Goal: Transaction & Acquisition: Purchase product/service

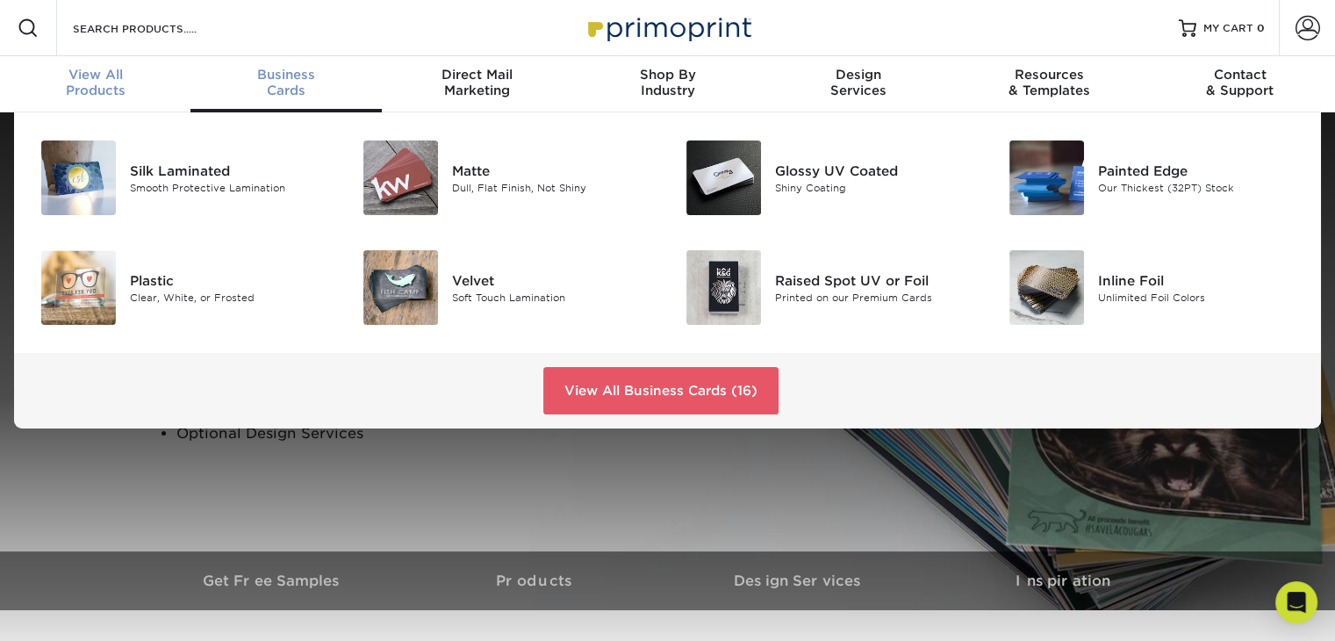
scroll to position [1, 0]
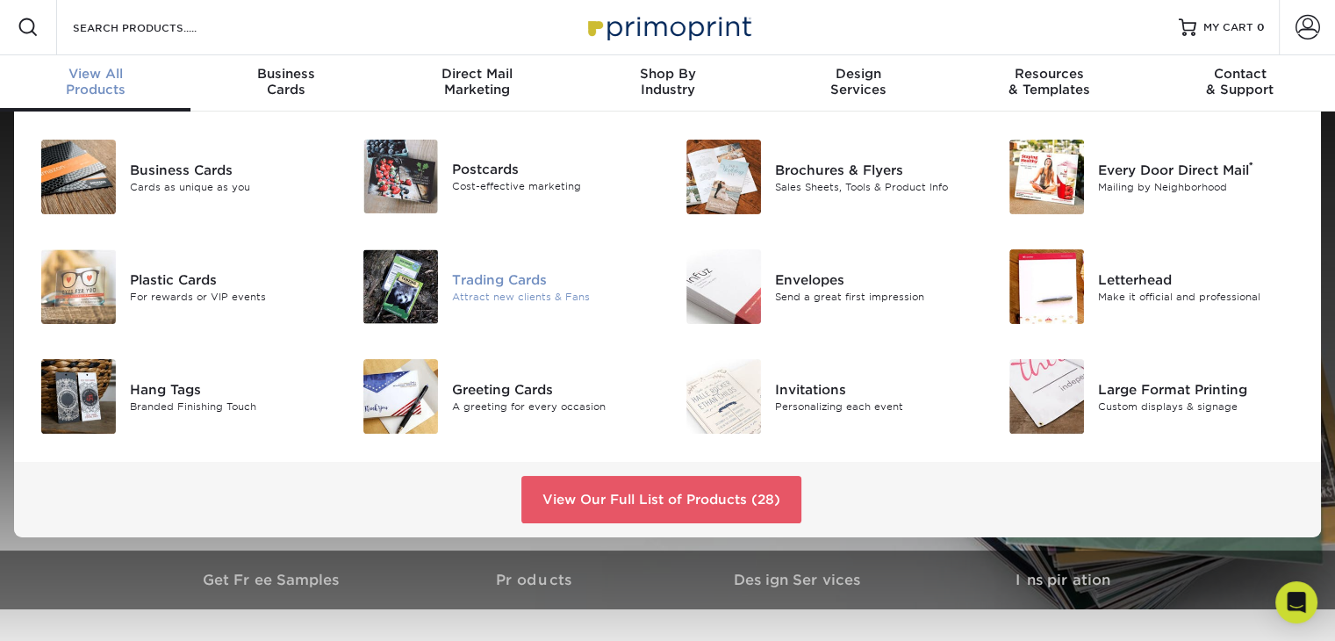
click at [492, 275] on div "Trading Cards" at bounding box center [553, 278] width 202 height 19
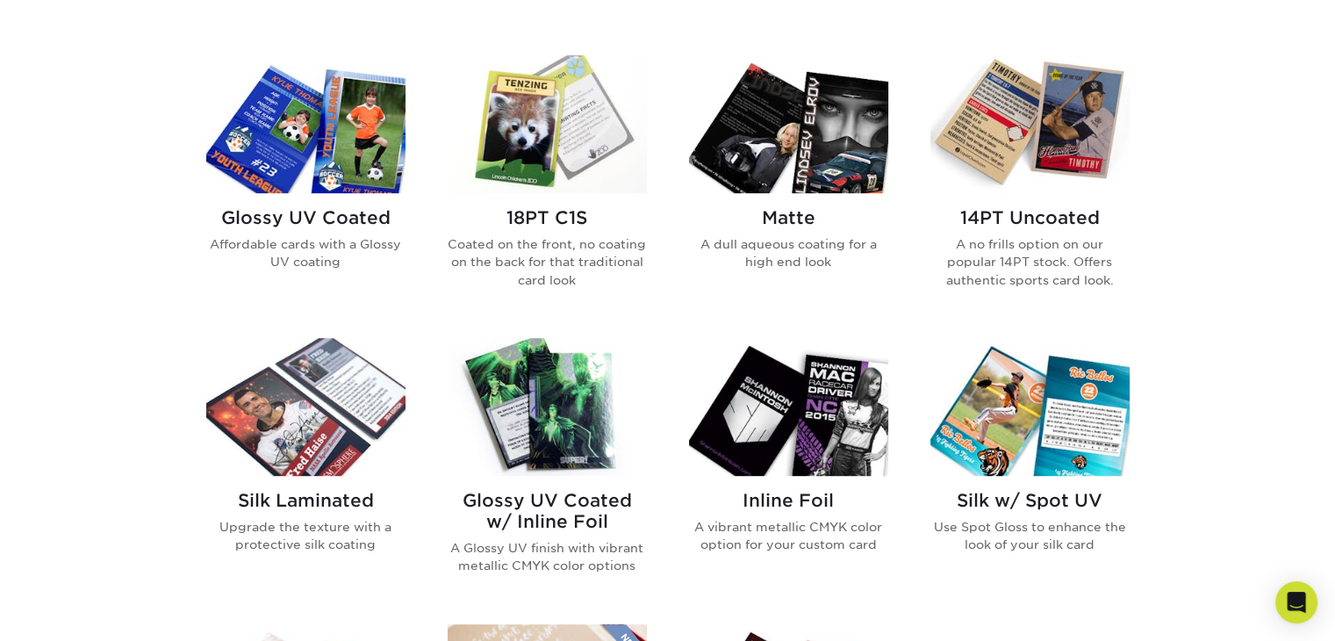
scroll to position [790, 0]
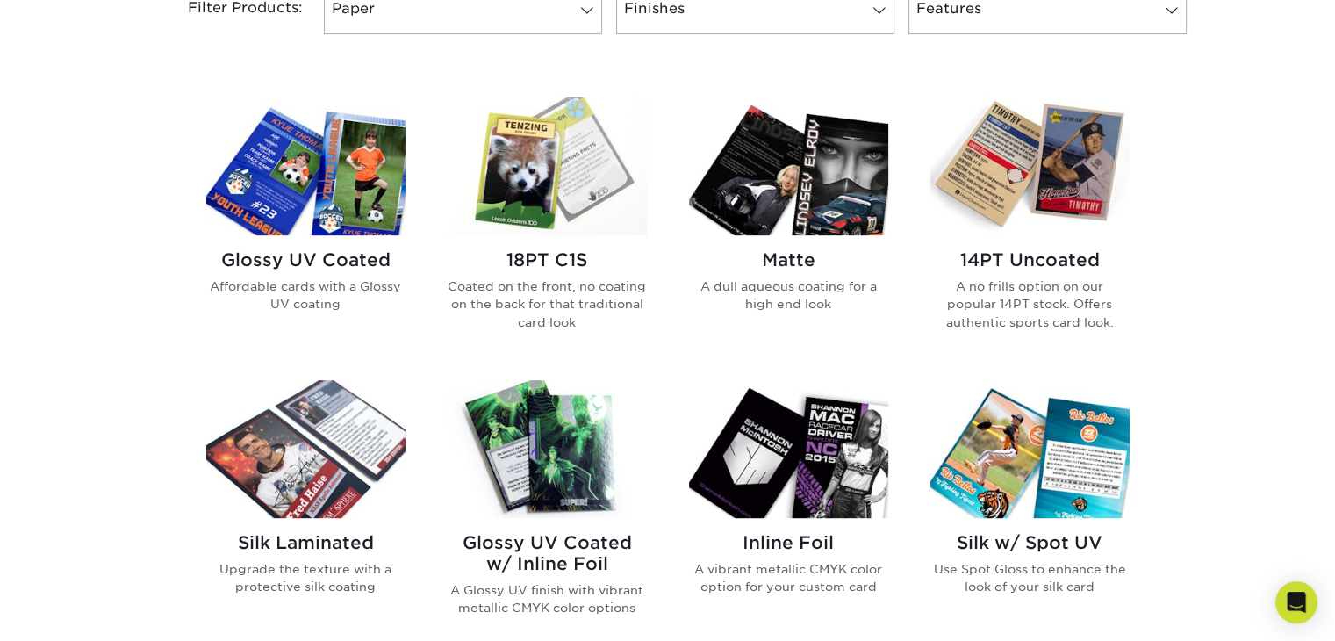
click at [295, 253] on h2 "Glossy UV Coated" at bounding box center [305, 259] width 199 height 21
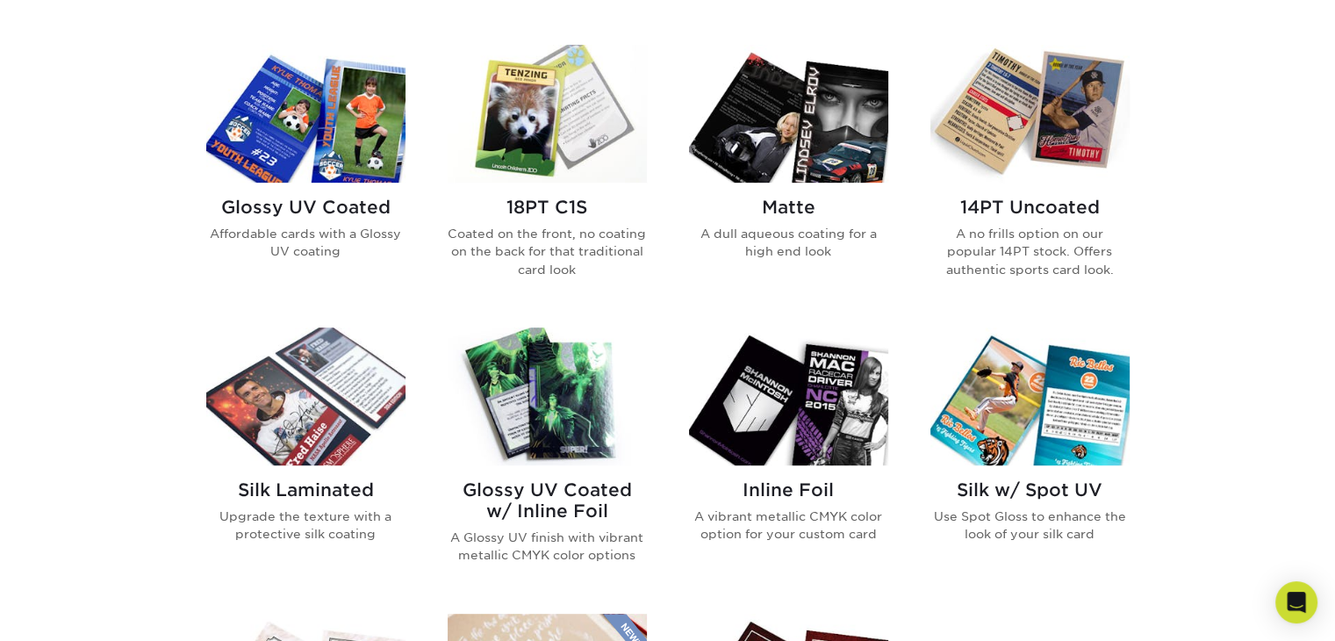
scroll to position [877, 0]
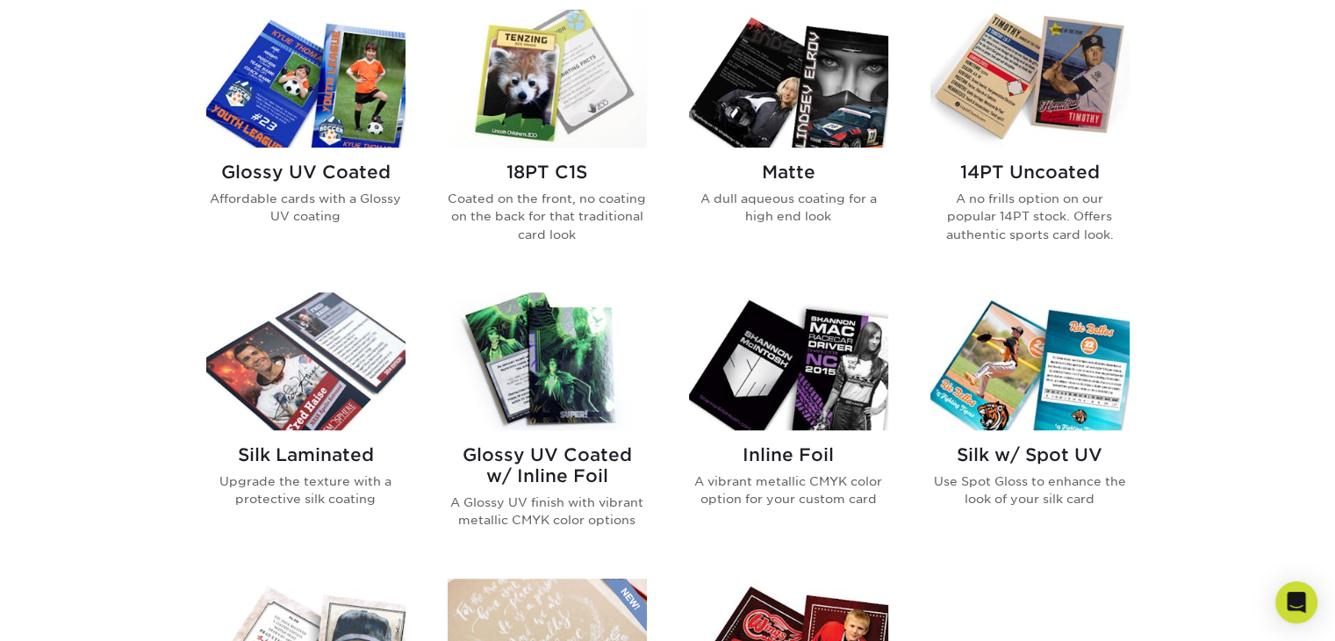
click at [779, 176] on h2 "Matte" at bounding box center [788, 171] width 199 height 21
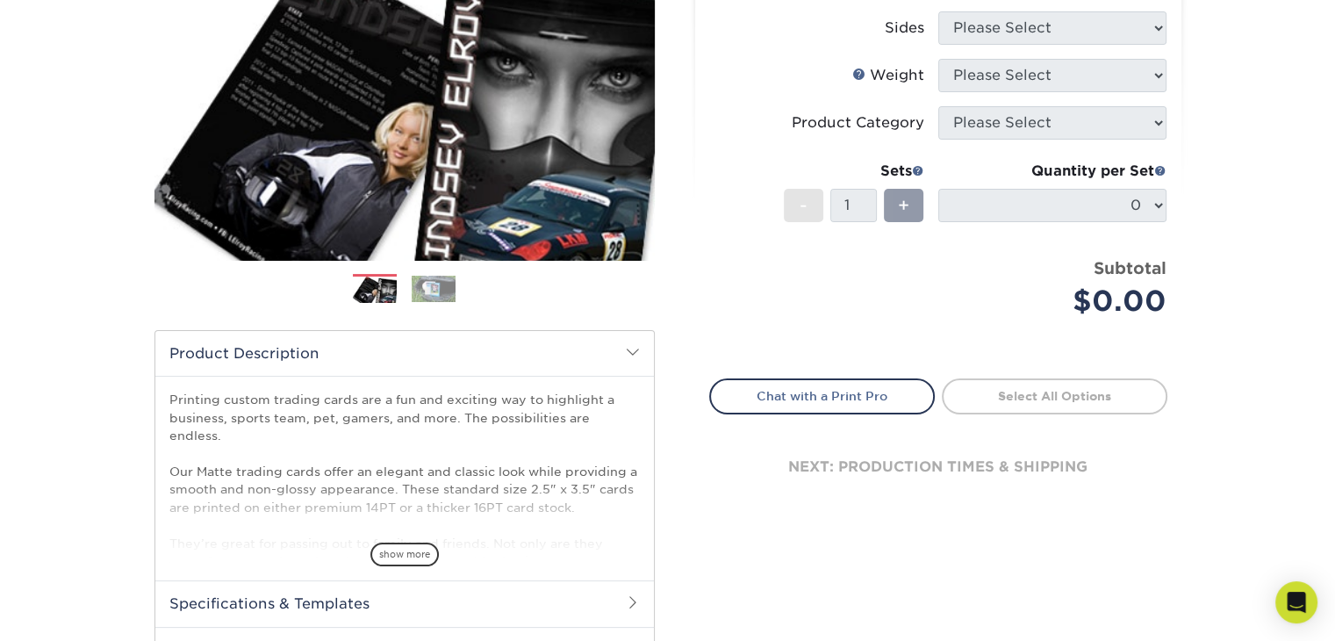
scroll to position [88, 0]
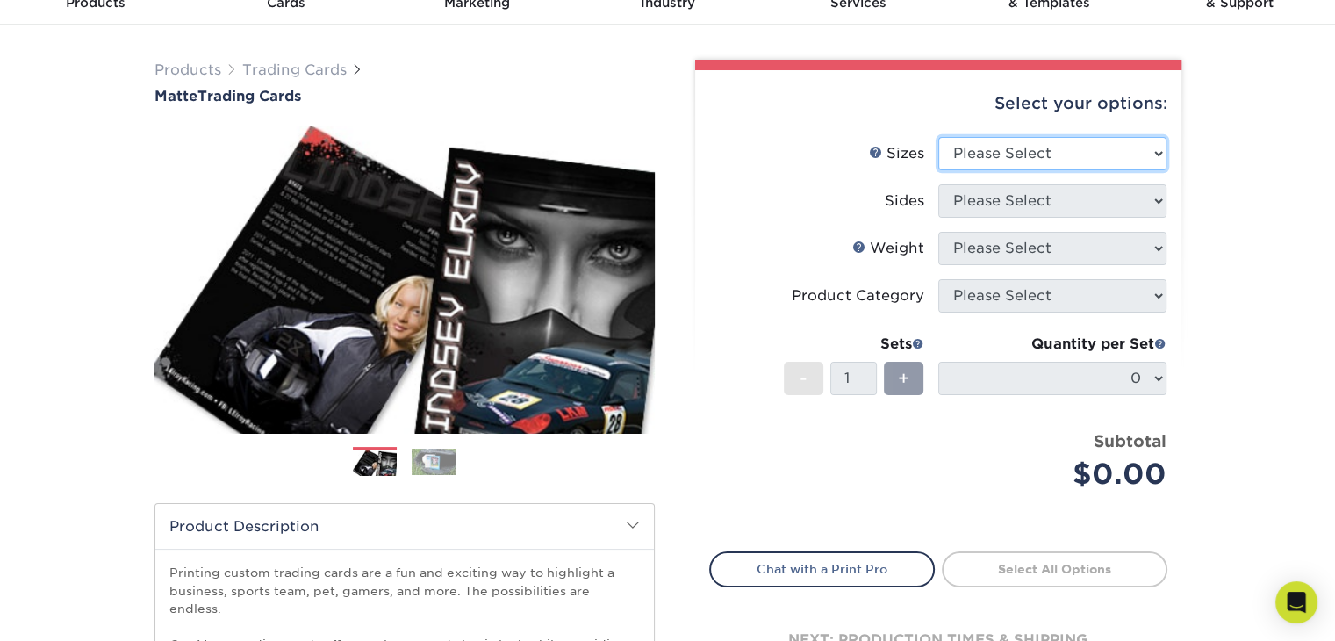
click at [974, 164] on select "Please Select 2.5" x 3.5"" at bounding box center [1052, 153] width 228 height 33
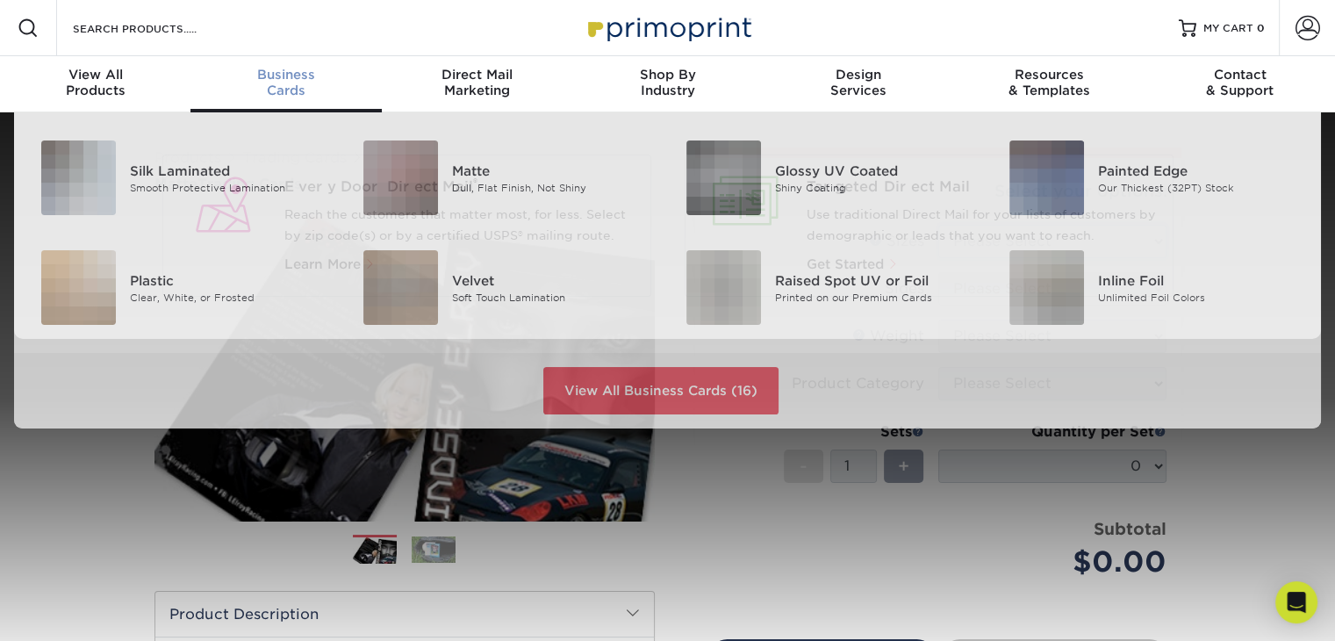
scroll to position [1, 0]
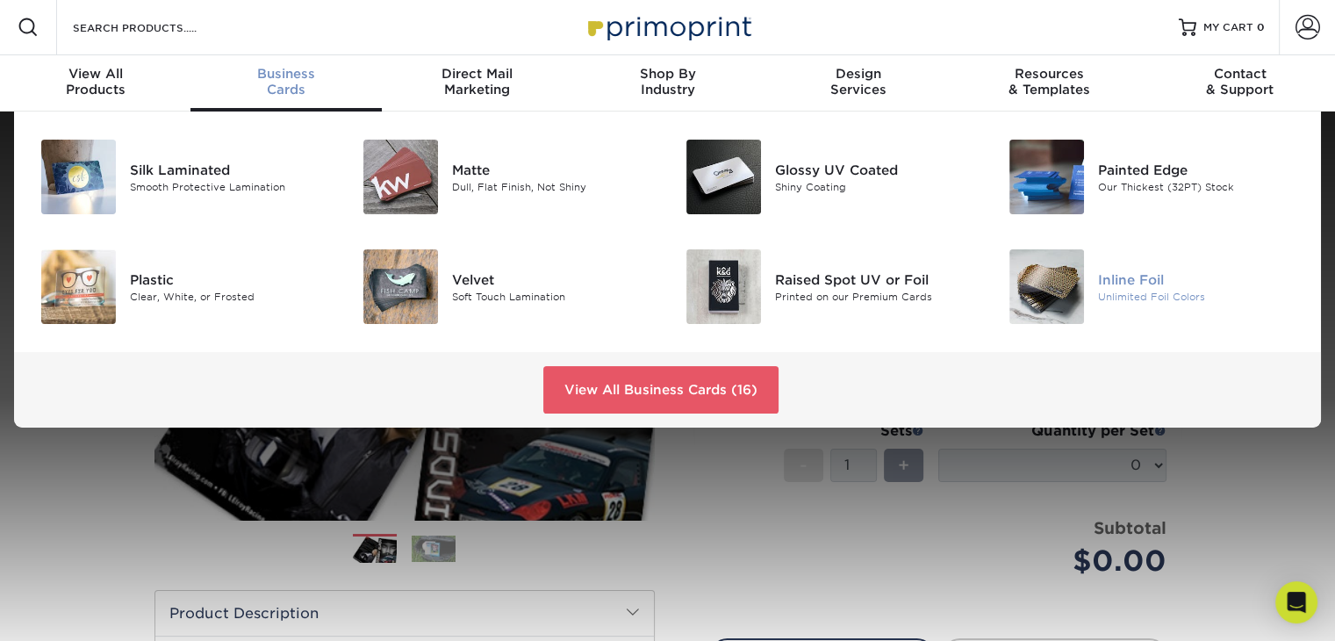
click at [1096, 296] on div at bounding box center [1044, 286] width 108 height 75
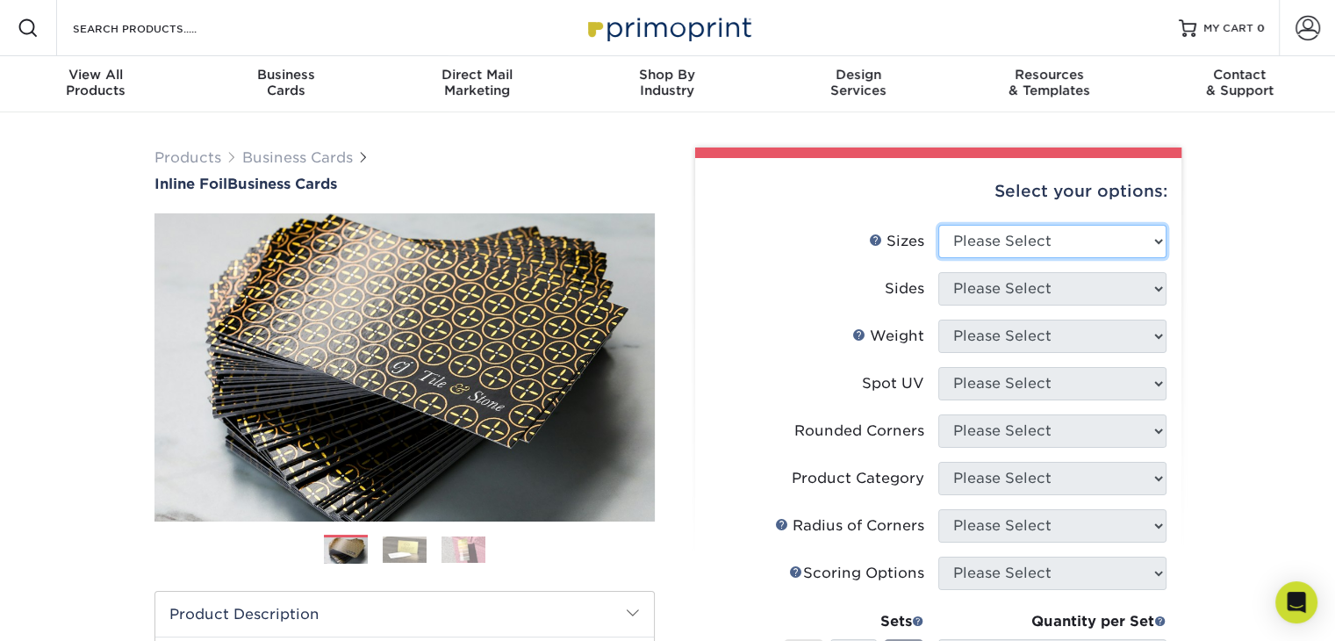
click at [1015, 246] on select "Please Select 1.5" x 3.5" - Mini 1.75" x 3.5" - Mini 2" x 2" - Square 2" x 3" -…" at bounding box center [1052, 241] width 228 height 33
select select "2.00x3.50"
click at [938, 225] on select "Please Select 1.5" x 3.5" - Mini 1.75" x 3.5" - Mini 2" x 2" - Square 2" x 3" -…" at bounding box center [1052, 241] width 228 height 33
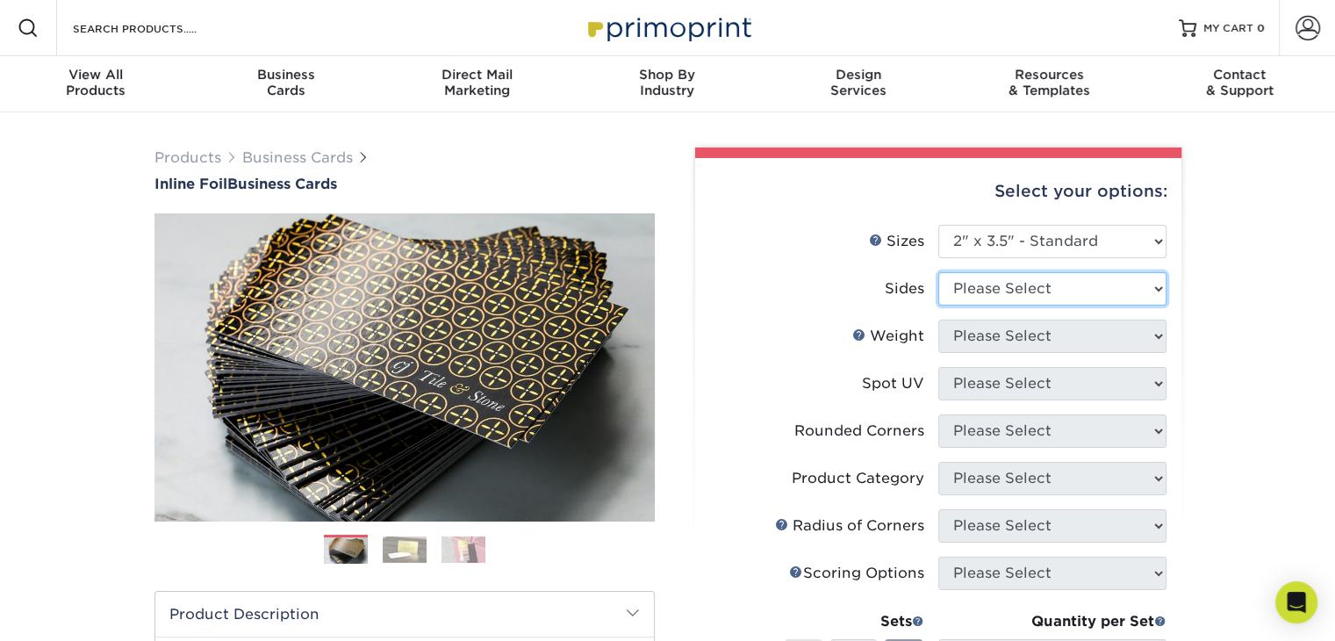
click at [1006, 288] on select "Please Select Print Both Sides - Foil Back Only Print Both Sides - Foil Both Si…" at bounding box center [1052, 288] width 228 height 33
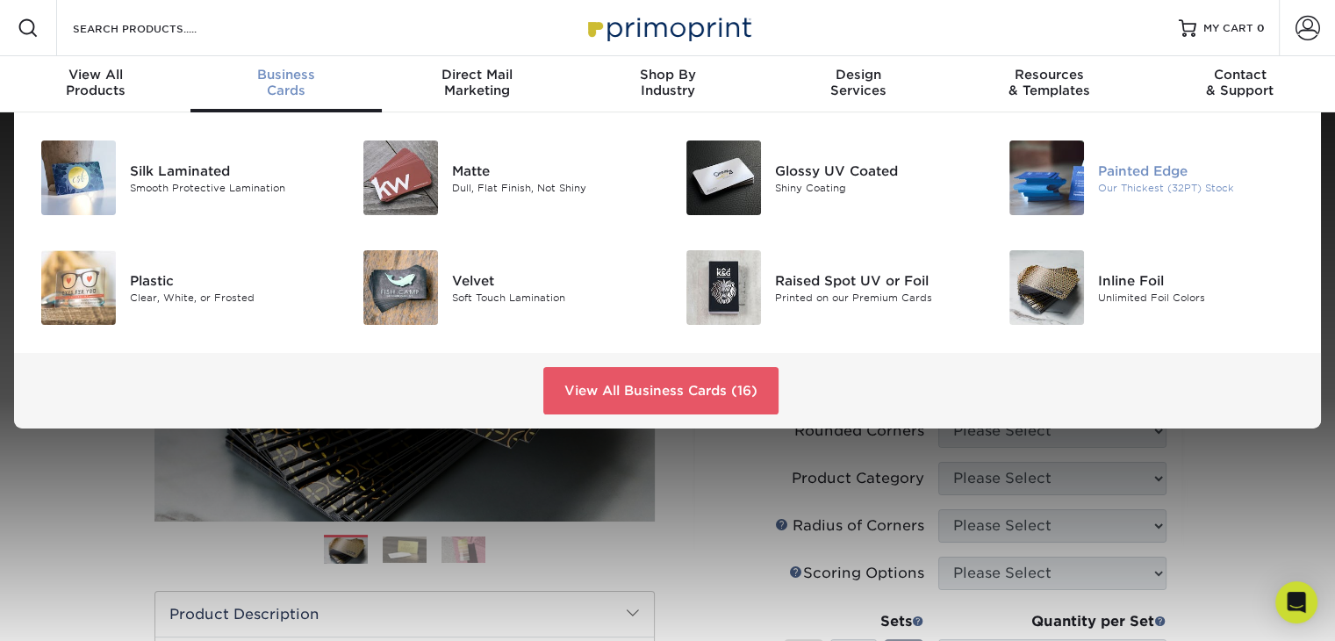
click at [1045, 183] on img at bounding box center [1046, 177] width 75 height 75
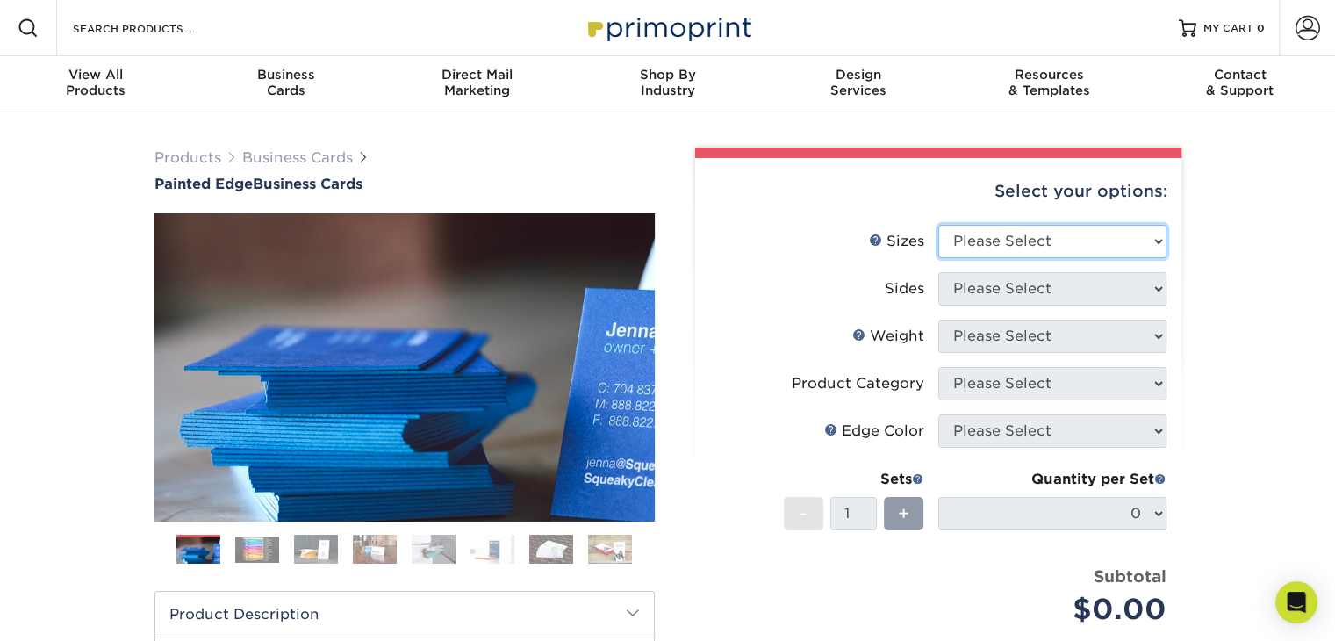
click at [1005, 244] on select "Please Select 2" x 3.5" - Standard 2.125" x 3.375" - European 2.5" x 2.5" - Squ…" at bounding box center [1052, 241] width 228 height 33
select select "2.00x3.50"
click at [938, 225] on select "Please Select 2" x 3.5" - Standard 2.125" x 3.375" - European 2.5" x 2.5" - Squ…" at bounding box center [1052, 241] width 228 height 33
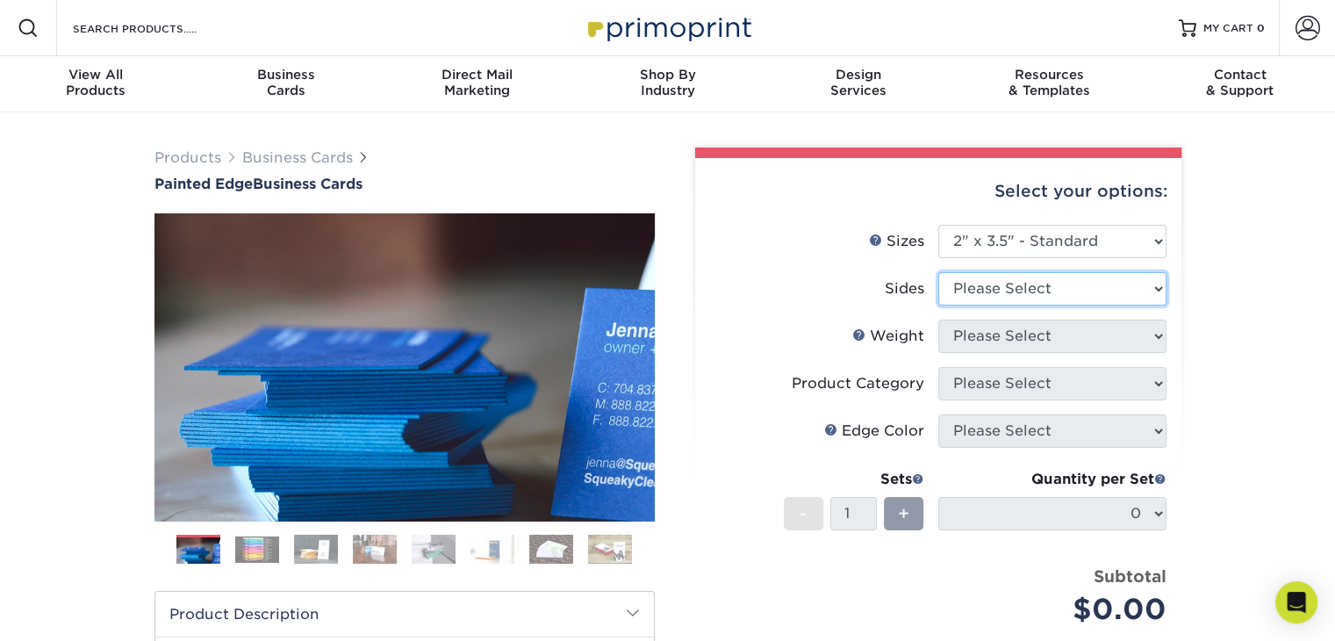
click at [1000, 288] on select "Please Select Print Both Sides Print Front Only" at bounding box center [1052, 288] width 228 height 33
select select "13abbda7-1d64-4f25-8bb2-c179b224825d"
click at [938, 272] on select "Please Select Print Both Sides Print Front Only" at bounding box center [1052, 288] width 228 height 33
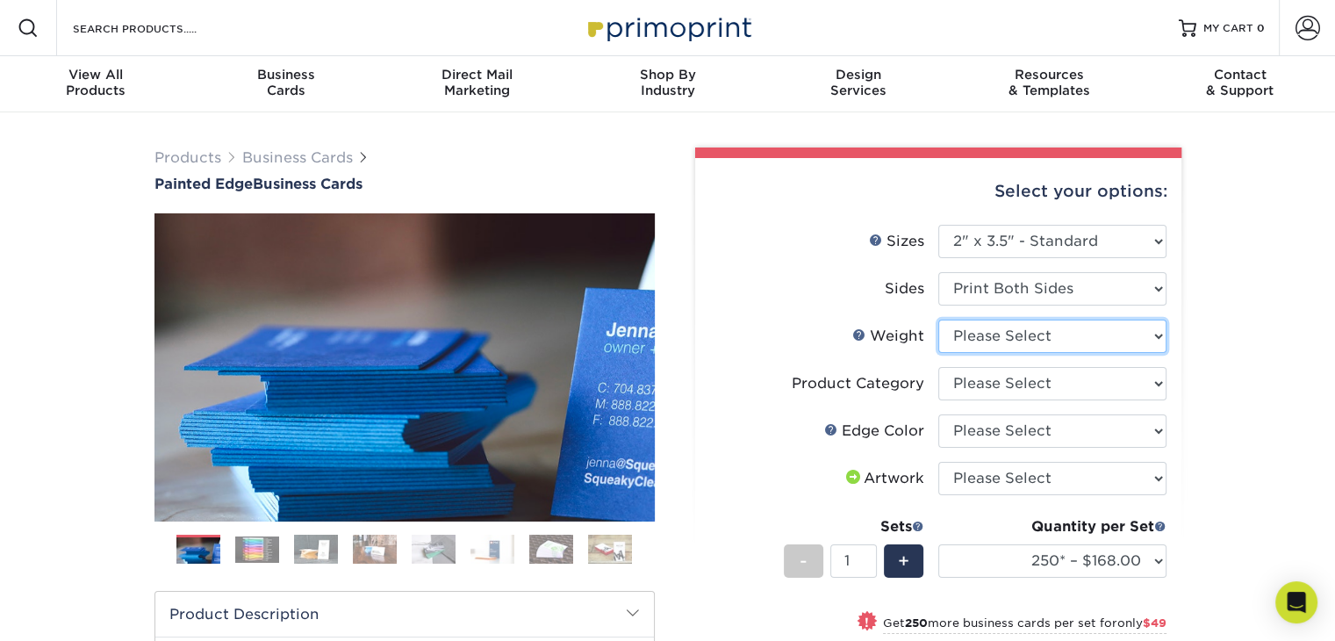
click at [981, 334] on select "Please Select 32PTUC" at bounding box center [1052, 335] width 228 height 33
select select "32PTUC"
click at [938, 319] on select "Please Select 32PTUC" at bounding box center [1052, 335] width 228 height 33
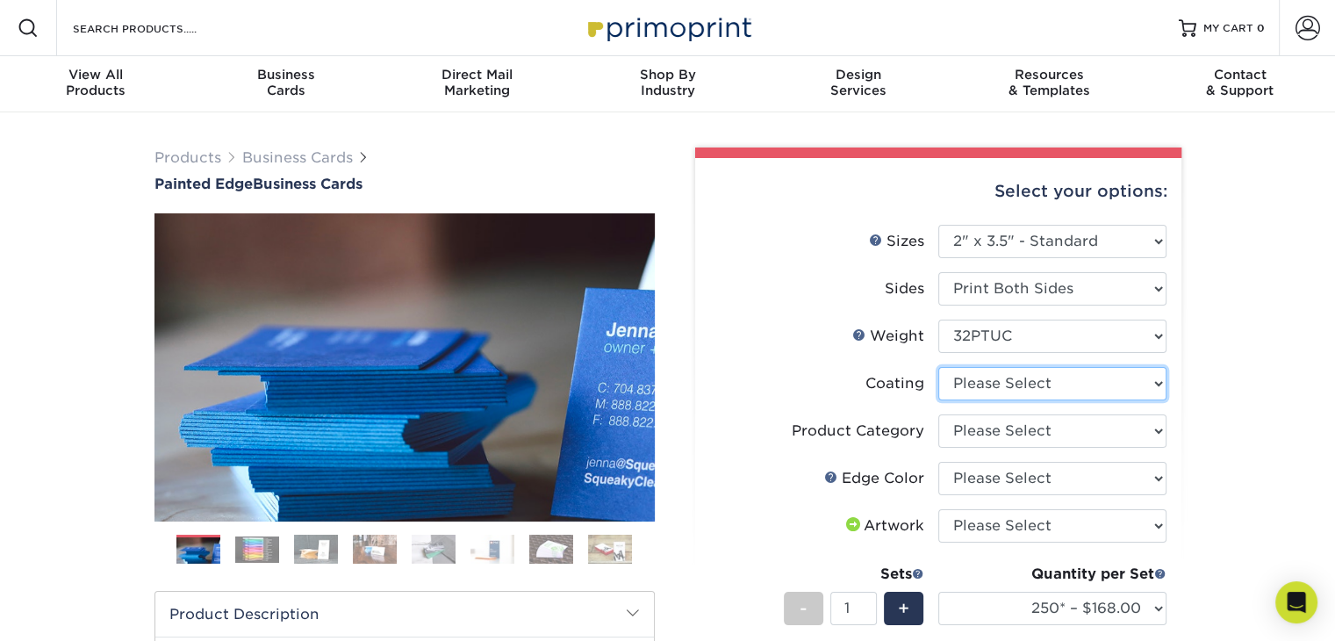
click at [992, 388] on select at bounding box center [1052, 383] width 228 height 33
click at [874, 355] on li "Weight Help Weight Please Select 32PTUC" at bounding box center [938, 342] width 456 height 47
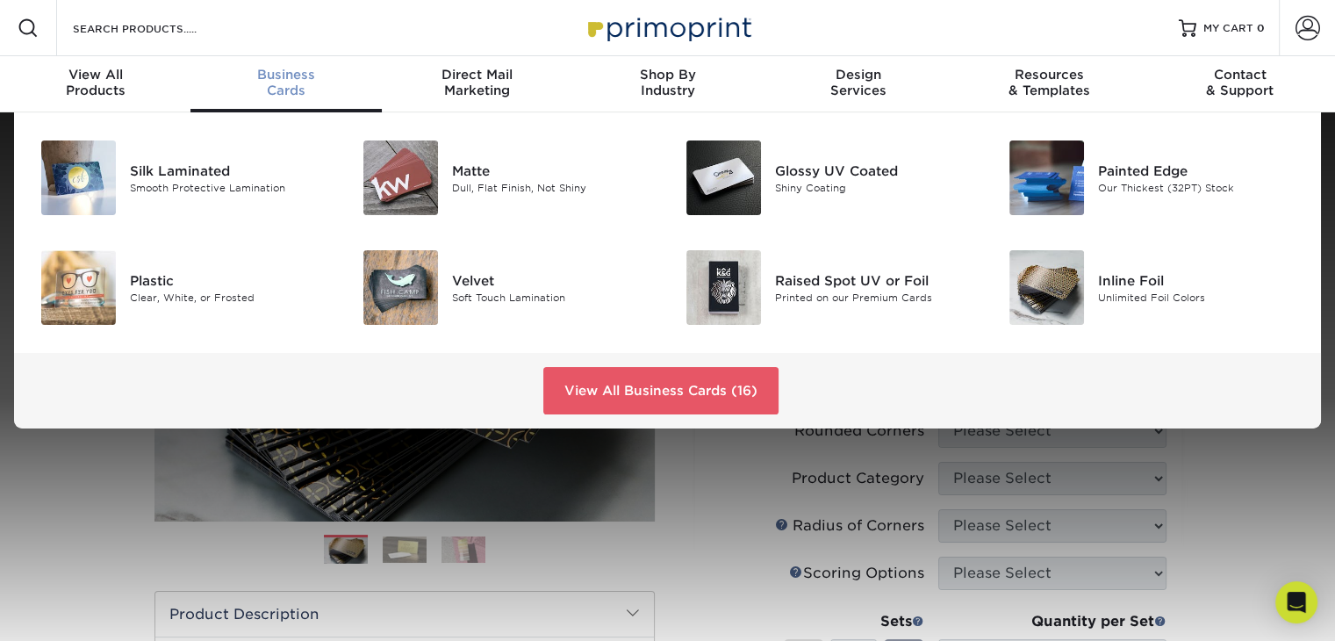
click at [288, 87] on div "Business Cards" at bounding box center [285, 83] width 190 height 32
click at [286, 79] on span "Business" at bounding box center [285, 75] width 190 height 16
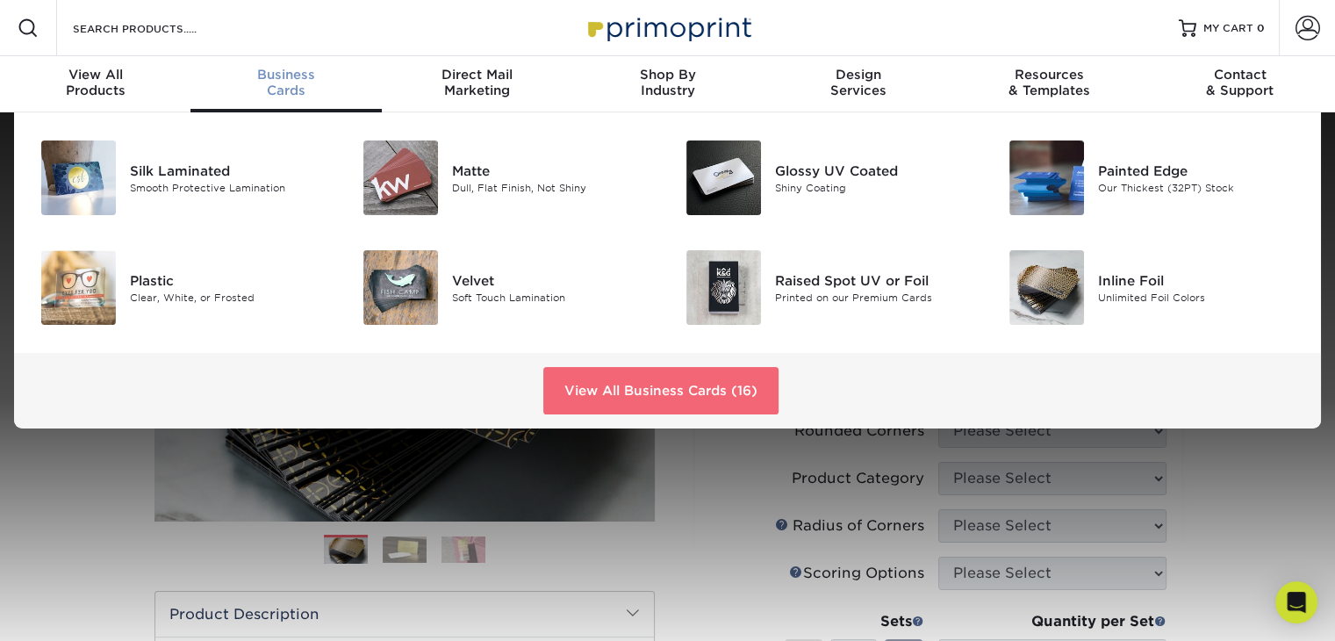
click at [610, 390] on link "View All Business Cards (16)" at bounding box center [660, 390] width 235 height 47
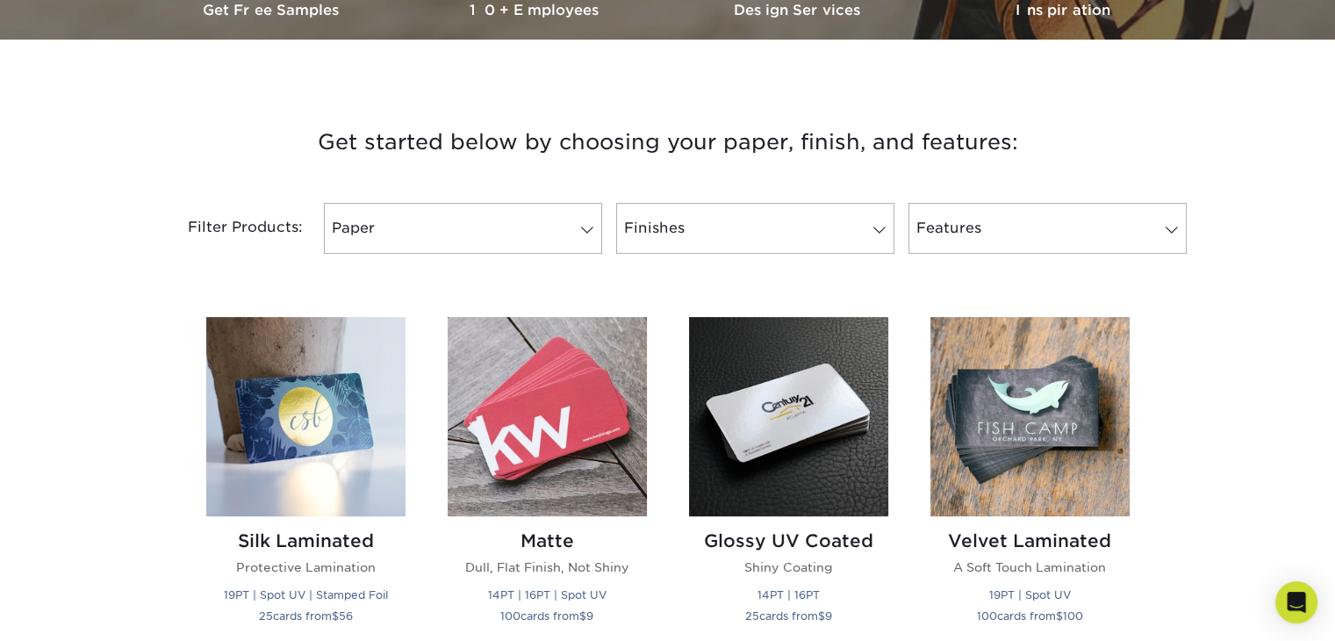
scroll to position [614, 0]
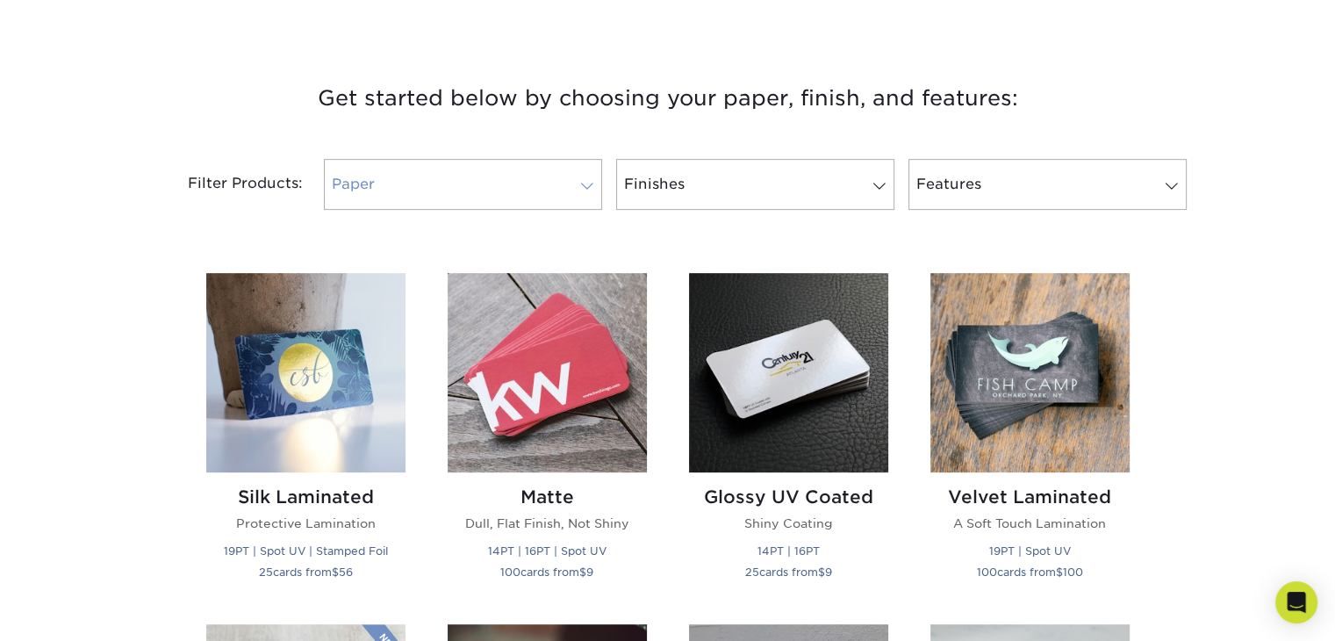
click at [579, 194] on link "Paper" at bounding box center [463, 184] width 278 height 51
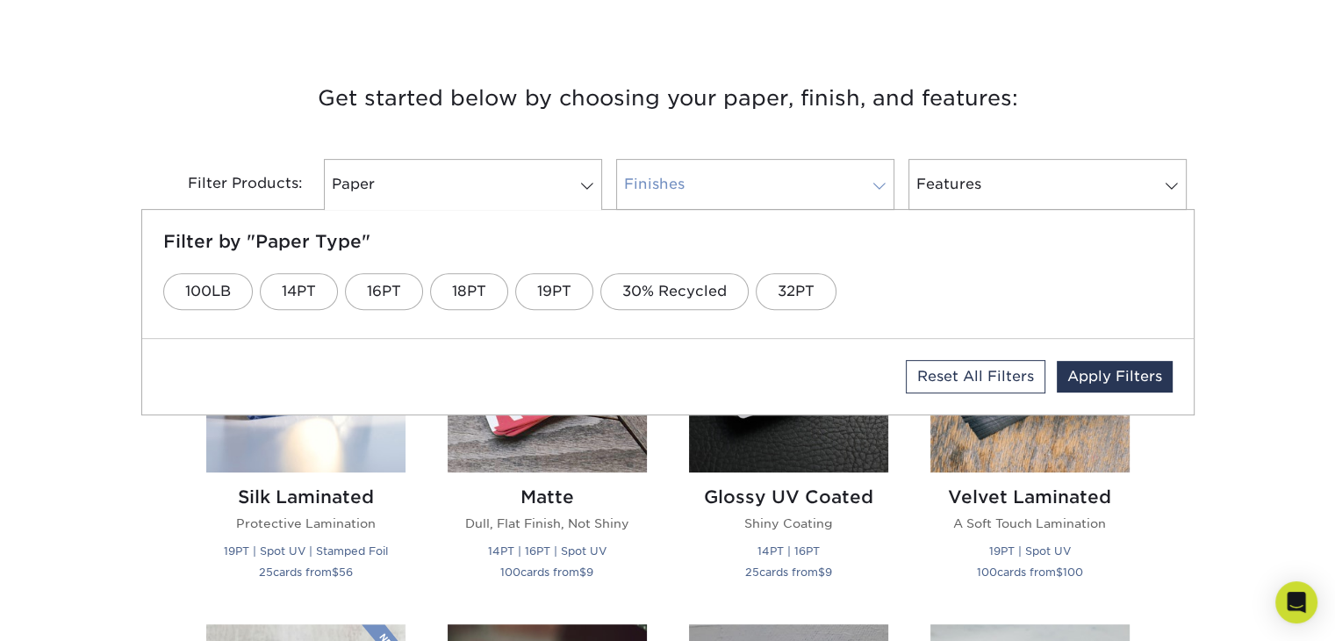
click at [702, 184] on link "Finishes" at bounding box center [755, 184] width 278 height 51
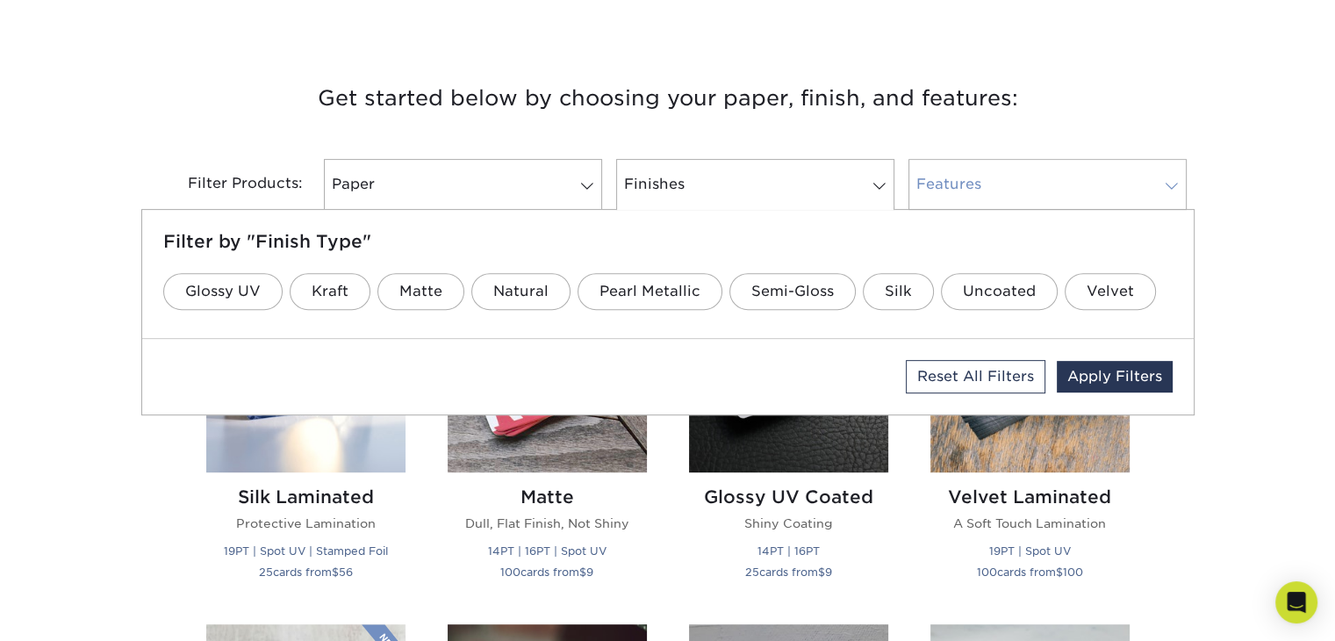
click at [957, 189] on link "Features" at bounding box center [1047, 184] width 278 height 51
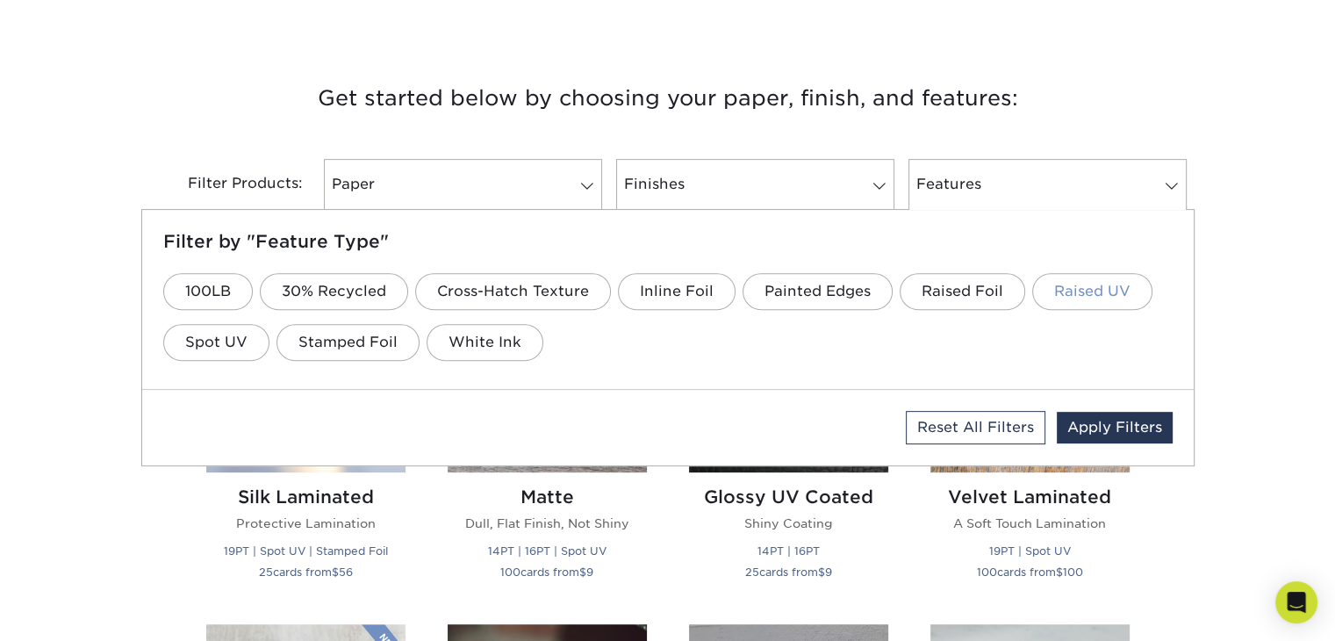
click at [1049, 291] on link "Raised UV" at bounding box center [1092, 291] width 120 height 37
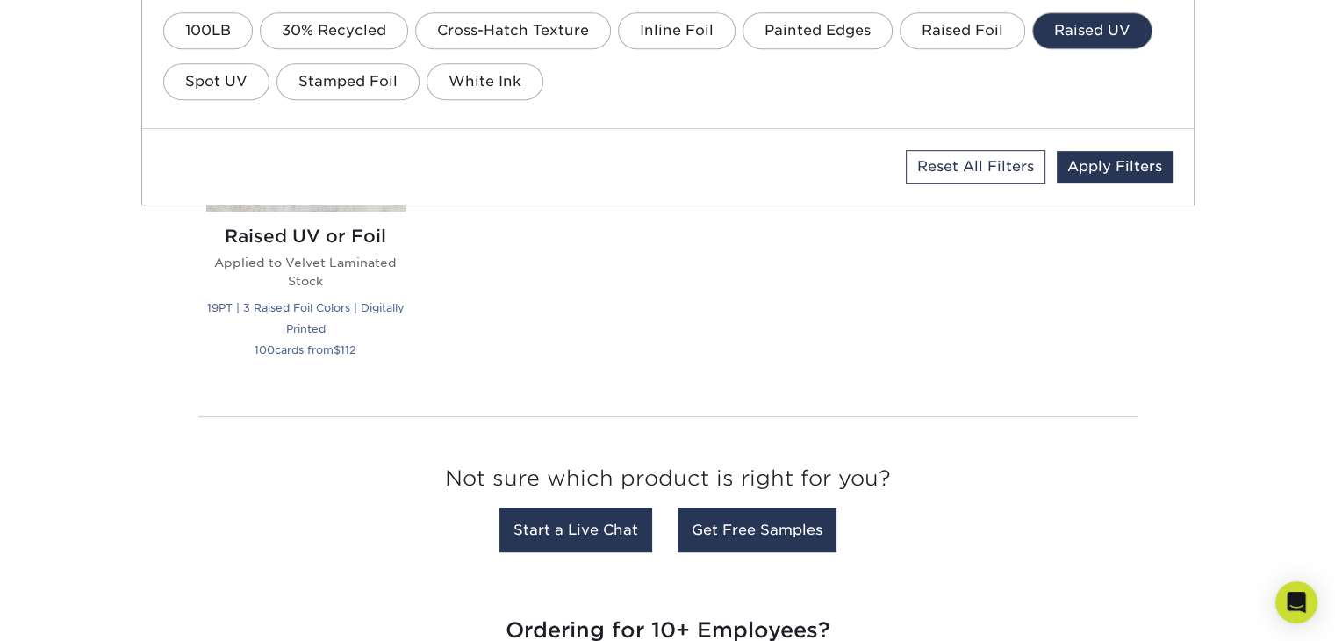
scroll to position [877, 0]
click at [506, 319] on div "Silk Laminated Protective Lamination 19PT | Spot UV | Stamped Foil 25 cards fro…" at bounding box center [667, 195] width 965 height 411
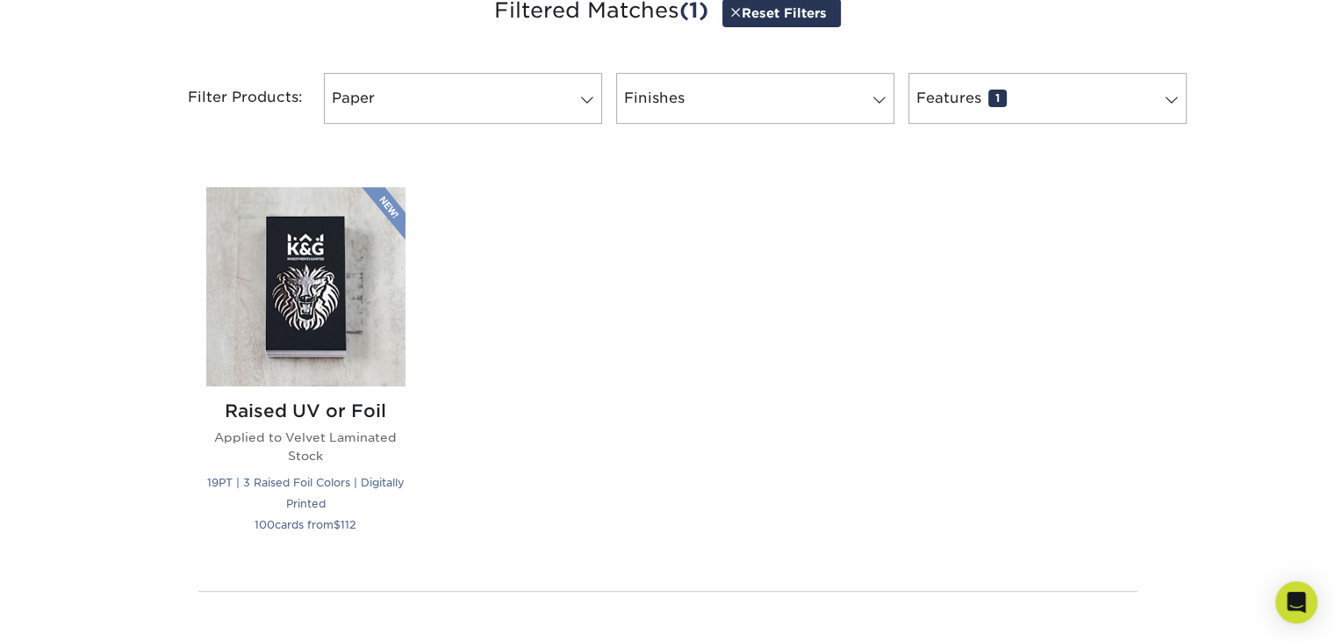
scroll to position [702, 0]
click at [318, 290] on img at bounding box center [305, 286] width 199 height 199
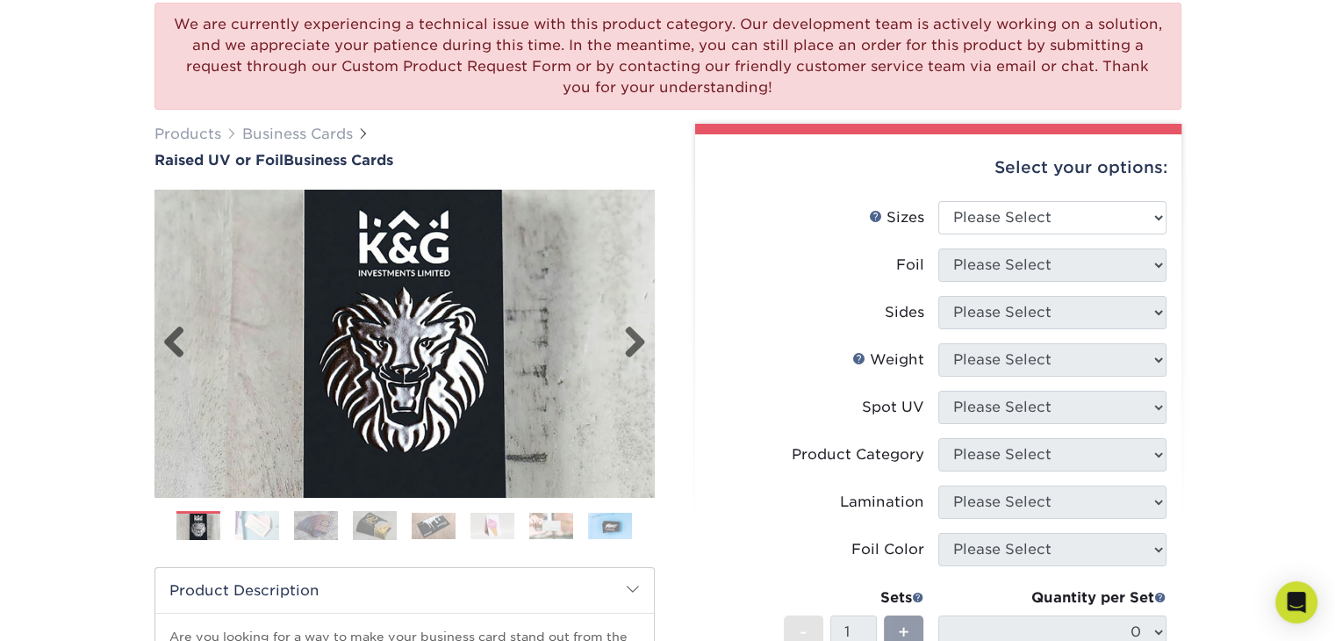
scroll to position [175, 0]
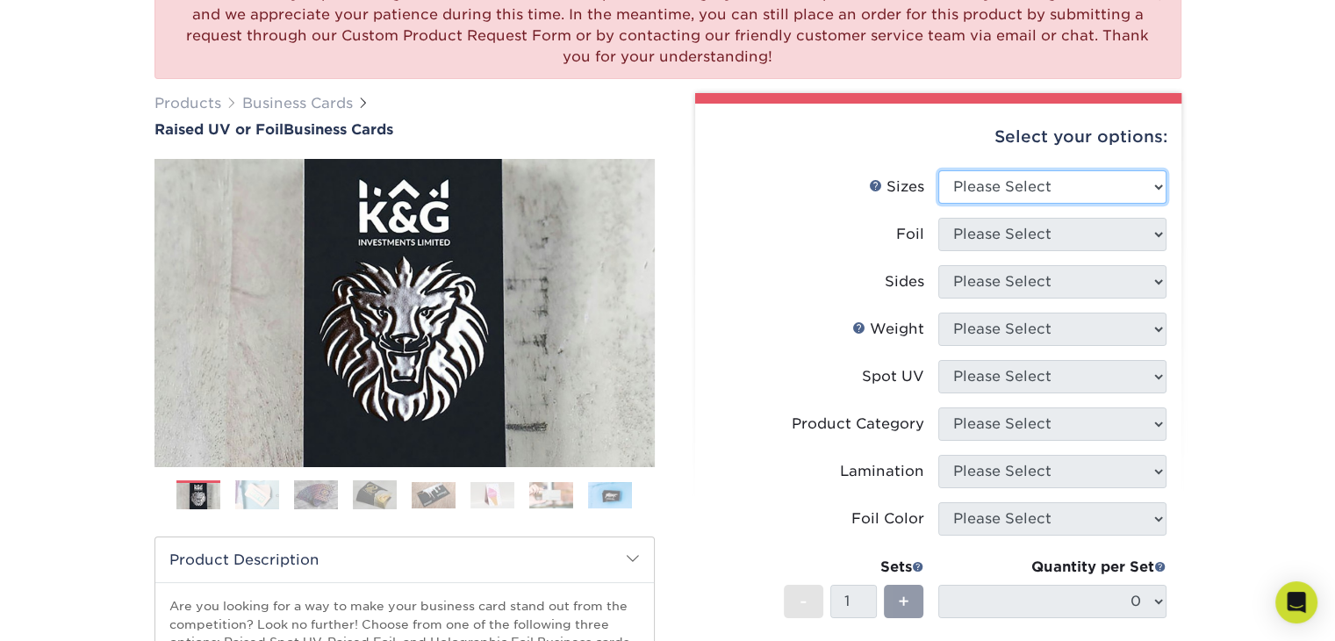
click at [1023, 183] on select "Please Select 2" x 3.5" - Standard" at bounding box center [1052, 186] width 228 height 33
select select "2.00x3.50"
click at [938, 170] on select "Please Select 2" x 3.5" - Standard" at bounding box center [1052, 186] width 228 height 33
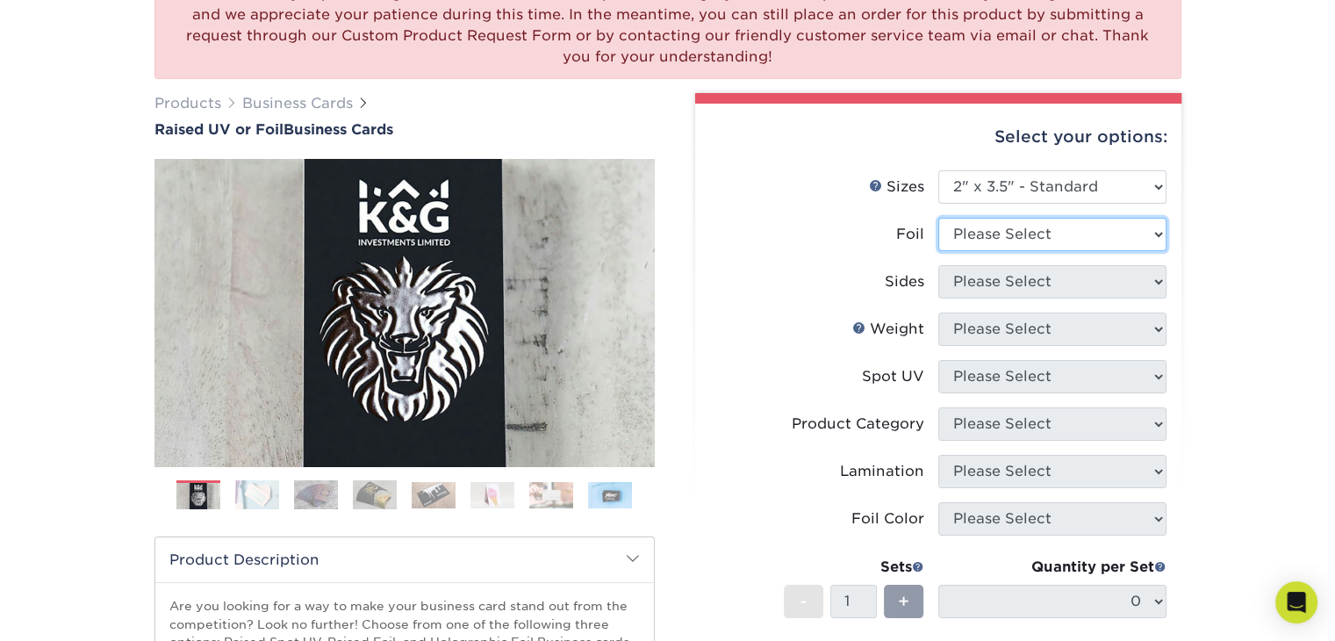
click at [1025, 233] on select "Please Select No Yes" at bounding box center [1052, 234] width 228 height 33
select select "0"
click at [938, 218] on select "Please Select No Yes" at bounding box center [1052, 234] width 228 height 33
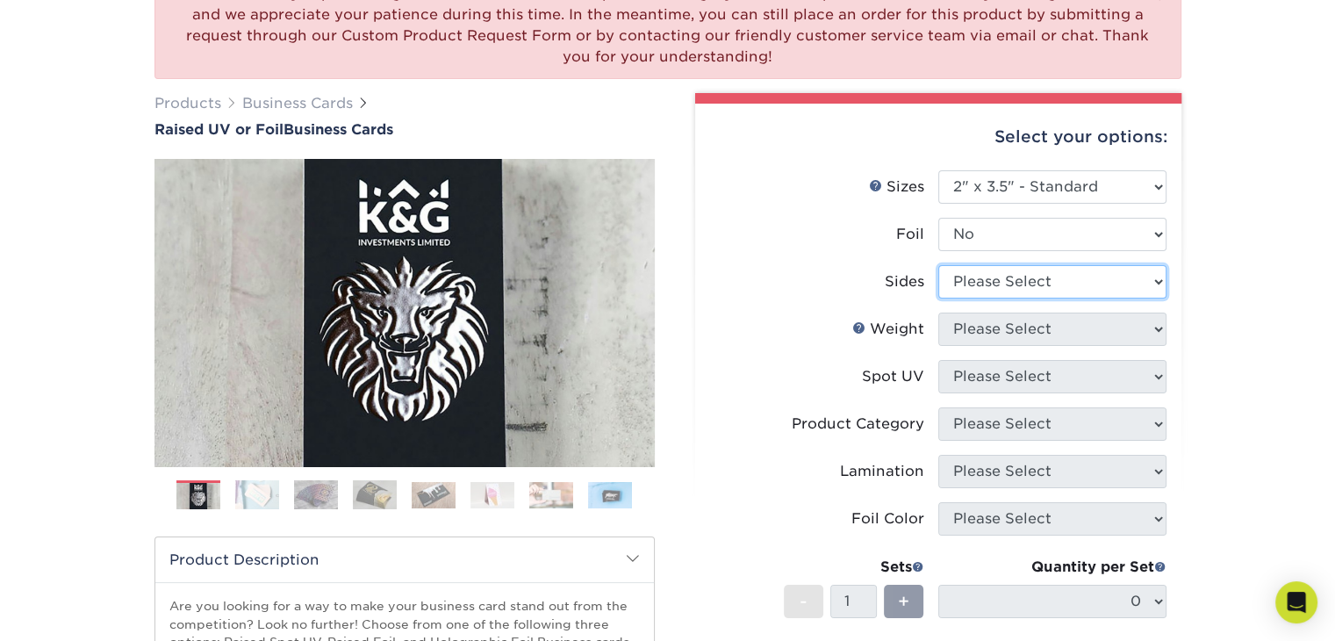
click at [1009, 281] on select "Please Select Print Both Sides Print Front Only" at bounding box center [1052, 281] width 228 height 33
select select "13abbda7-1d64-4f25-8bb2-c179b224825d"
click at [938, 265] on select "Please Select Print Both Sides Print Front Only" at bounding box center [1052, 281] width 228 height 33
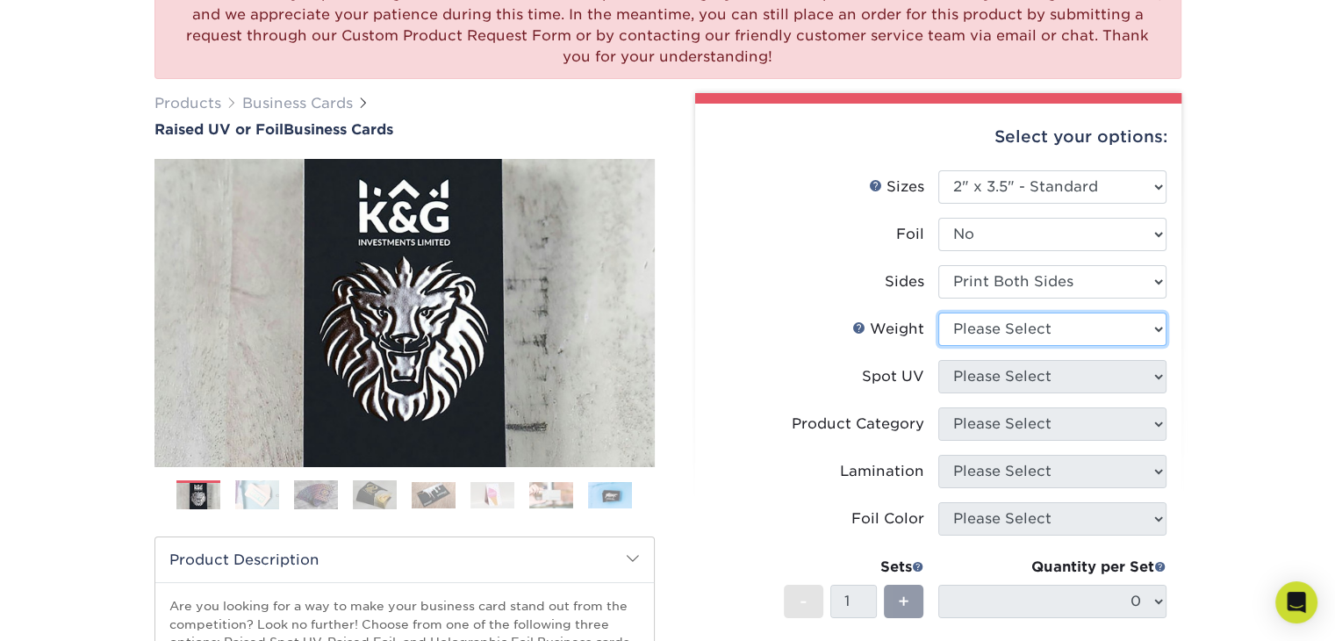
click at [1007, 320] on select "Please Select 16PT" at bounding box center [1052, 328] width 228 height 33
select select "16PT"
click at [938, 312] on select "Please Select 16PT" at bounding box center [1052, 328] width 228 height 33
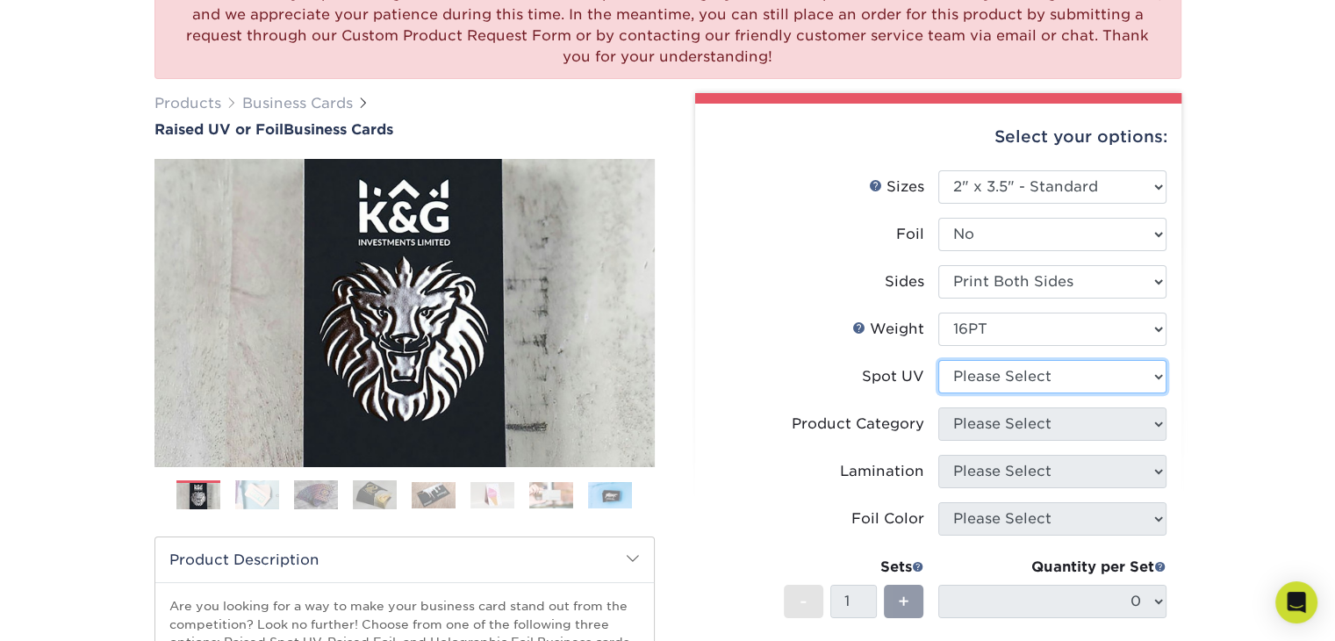
click at [996, 371] on select "Please Select No Spot UV Front Only" at bounding box center [1052, 376] width 228 height 33
select select "1"
click at [938, 360] on select "Please Select No Spot UV Front Only" at bounding box center [1052, 376] width 228 height 33
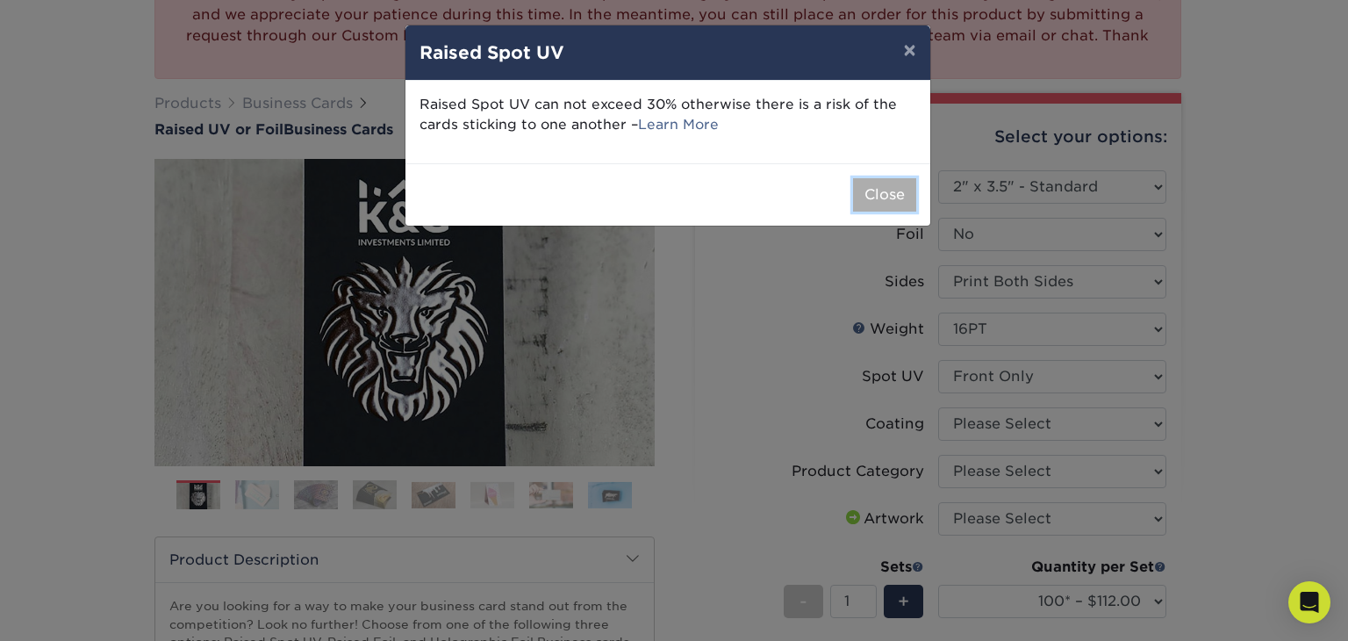
click at [863, 191] on button "Close" at bounding box center [884, 194] width 63 height 33
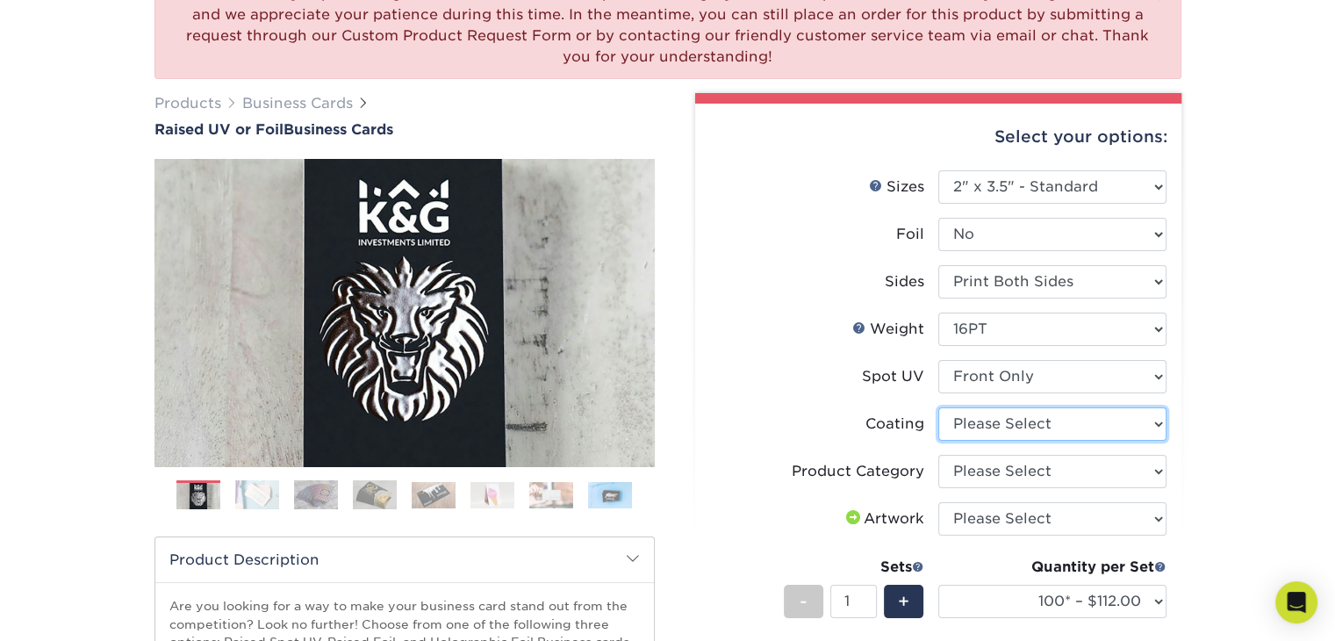
click at [985, 424] on select at bounding box center [1052, 423] width 228 height 33
select select "3e7618de-abca-4bda-9f97-8b9129e913d8"
click at [938, 407] on select at bounding box center [1052, 423] width 228 height 33
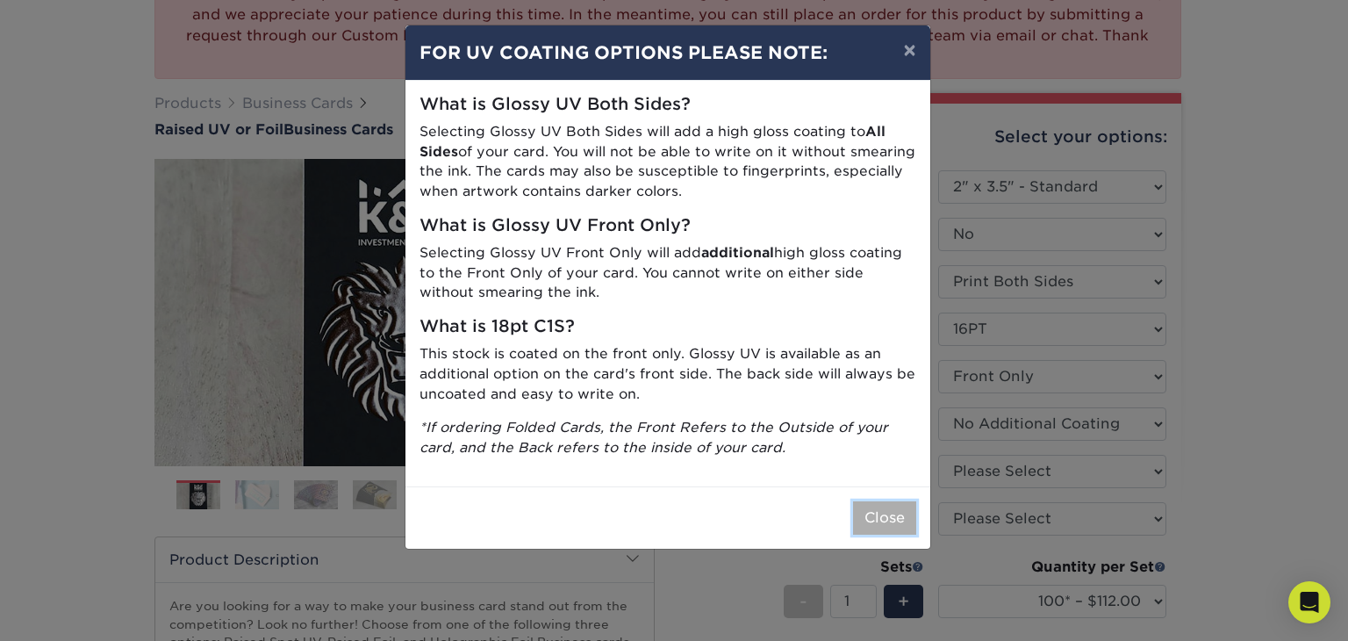
click at [885, 512] on button "Close" at bounding box center [884, 517] width 63 height 33
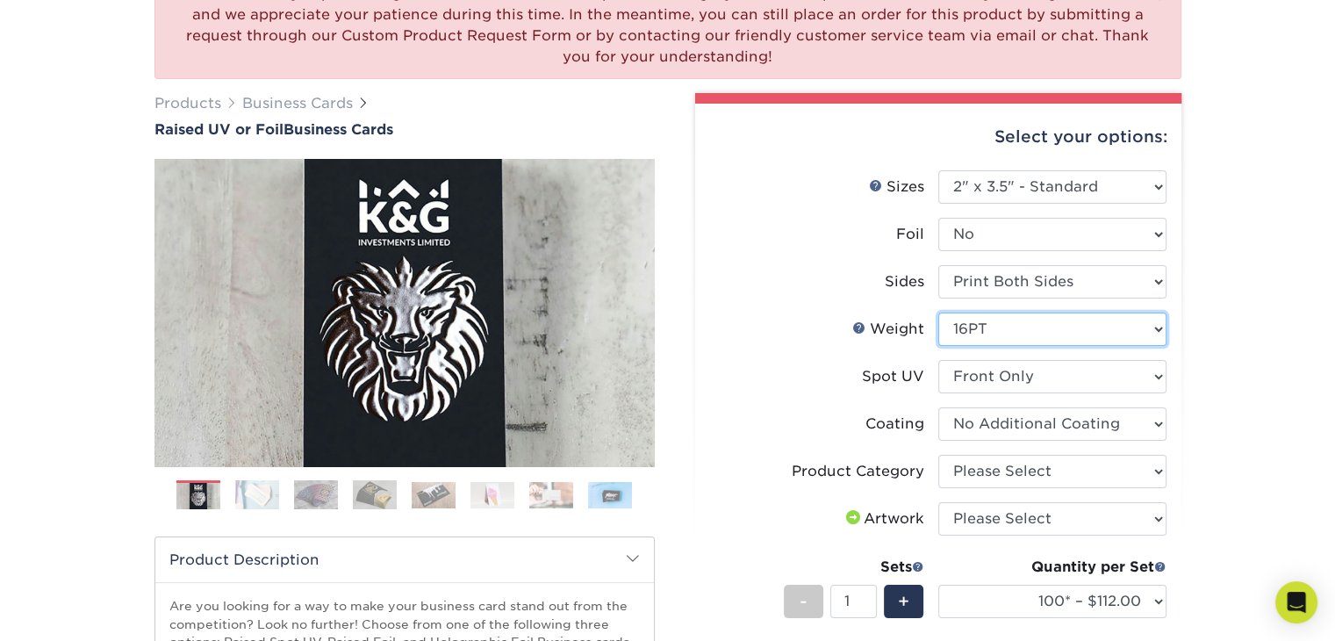
click at [973, 334] on select "Please Select 16PT" at bounding box center [1052, 328] width 228 height 33
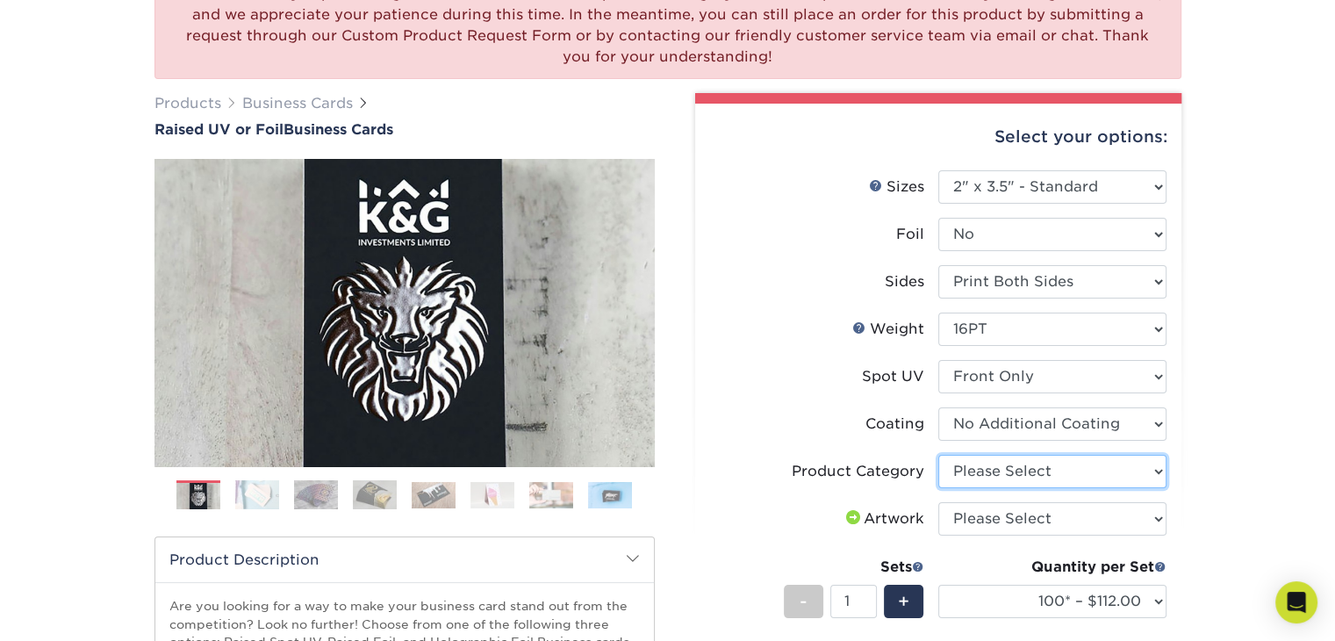
click at [992, 473] on select "Please Select Business Cards" at bounding box center [1052, 471] width 228 height 33
select select "3b5148f1-0588-4f88-a218-97bcfdce65c1"
click at [938, 455] on select "Please Select Business Cards" at bounding box center [1052, 471] width 228 height 33
click at [994, 517] on select "Please Select I will upload files I need a design - $100" at bounding box center [1052, 518] width 228 height 33
select select "upload"
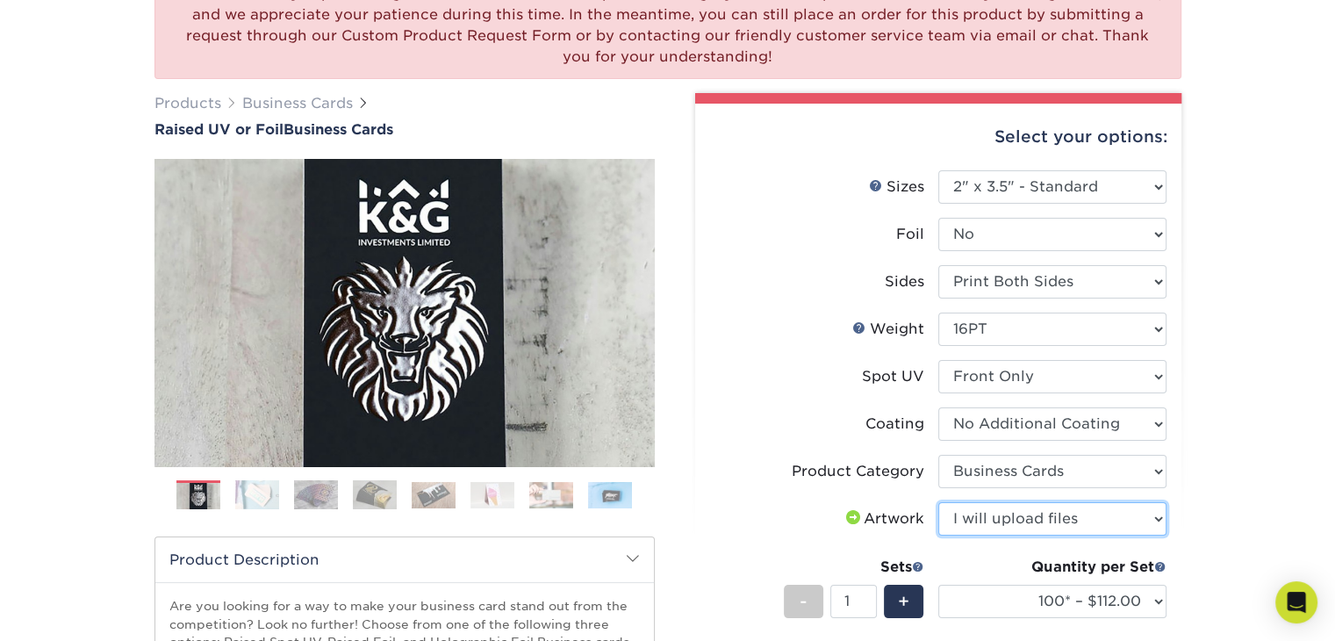
click at [938, 502] on select "Please Select I will upload files I need a design - $100" at bounding box center [1052, 518] width 228 height 33
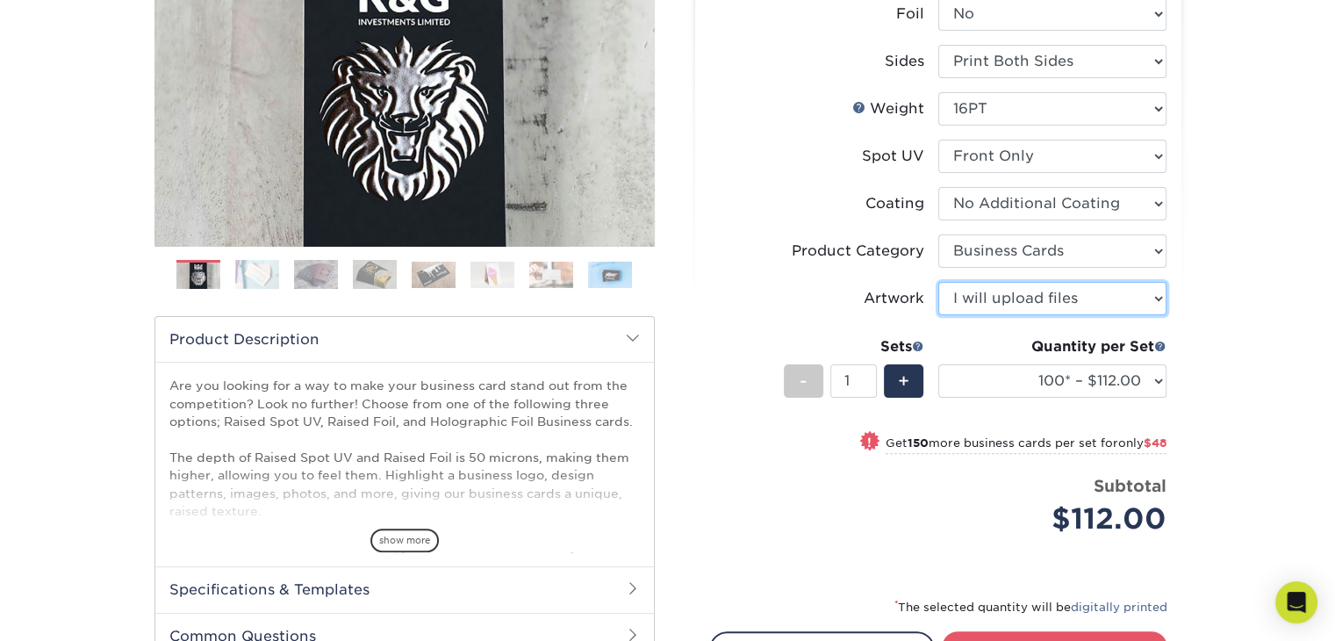
scroll to position [439, 0]
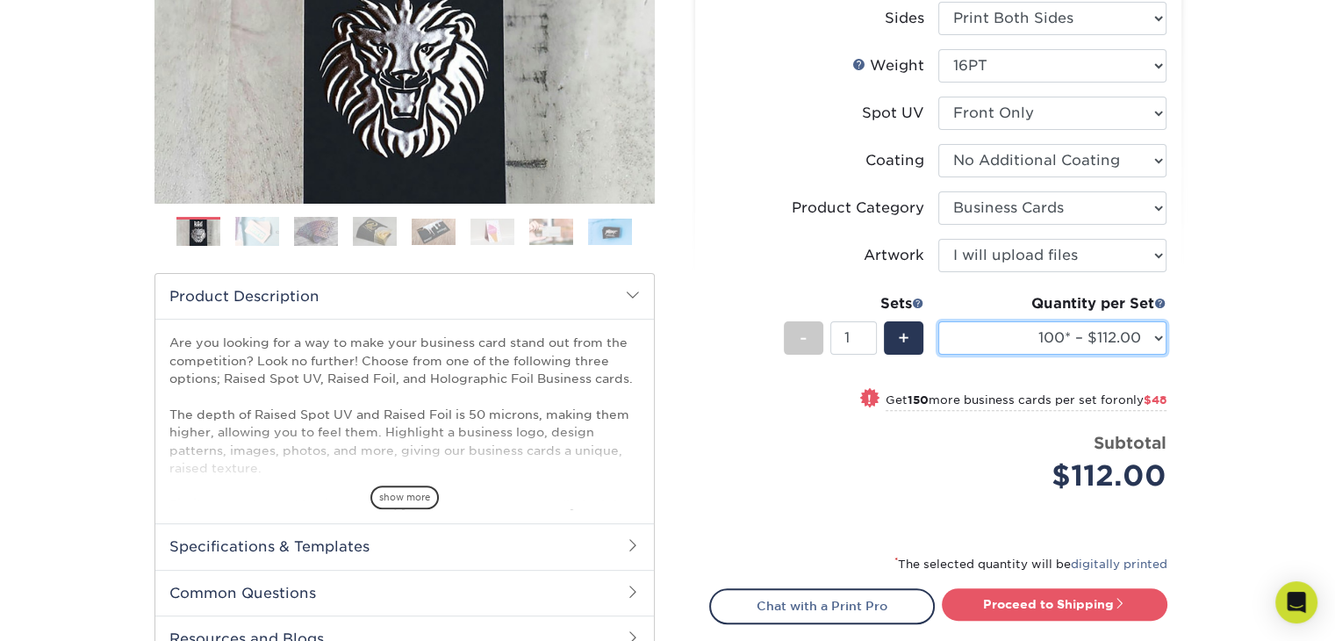
click at [1071, 338] on select "100* – $112.00 250* – $160.00 500* – $216.00" at bounding box center [1052, 337] width 228 height 33
click at [1060, 329] on select "100* – $112.00 250* – $160.00 500* – $216.00" at bounding box center [1052, 337] width 228 height 33
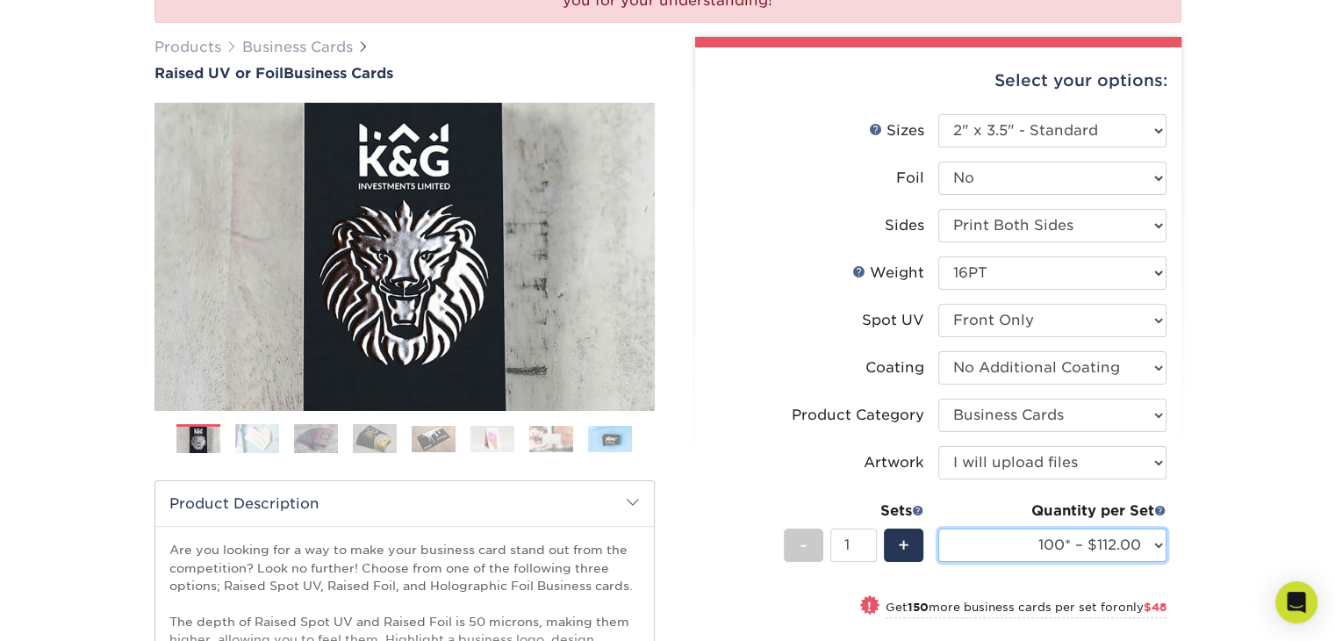
scroll to position [263, 0]
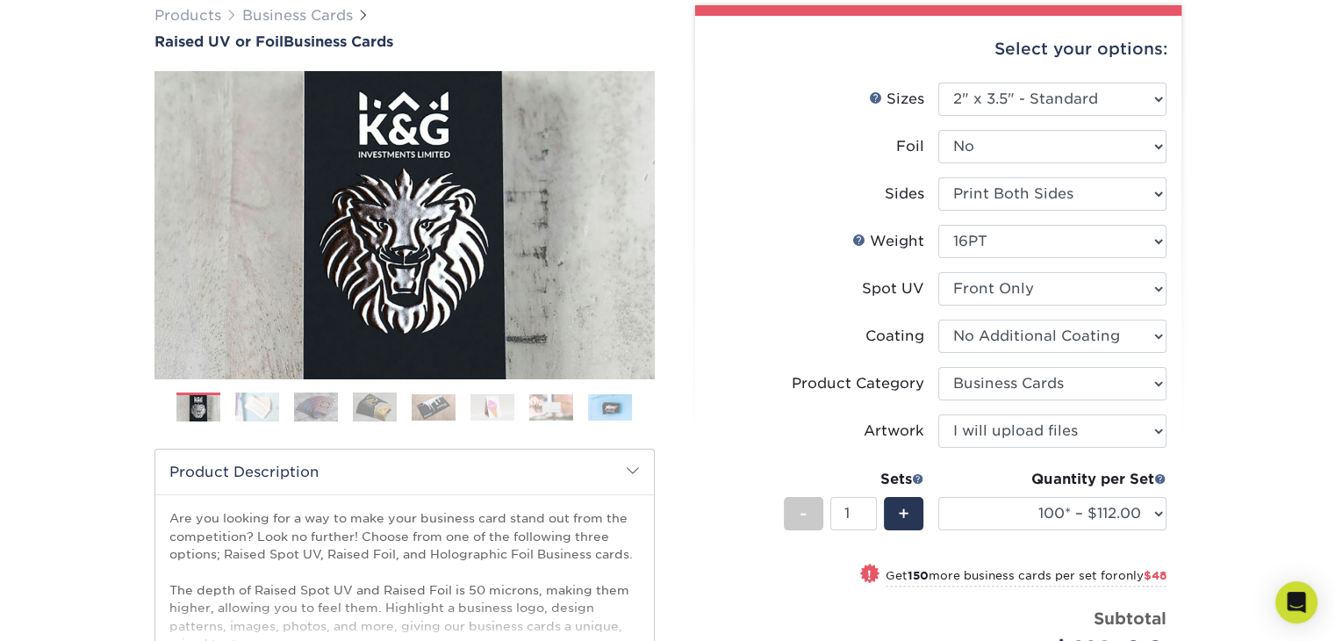
click at [250, 397] on img at bounding box center [257, 407] width 44 height 30
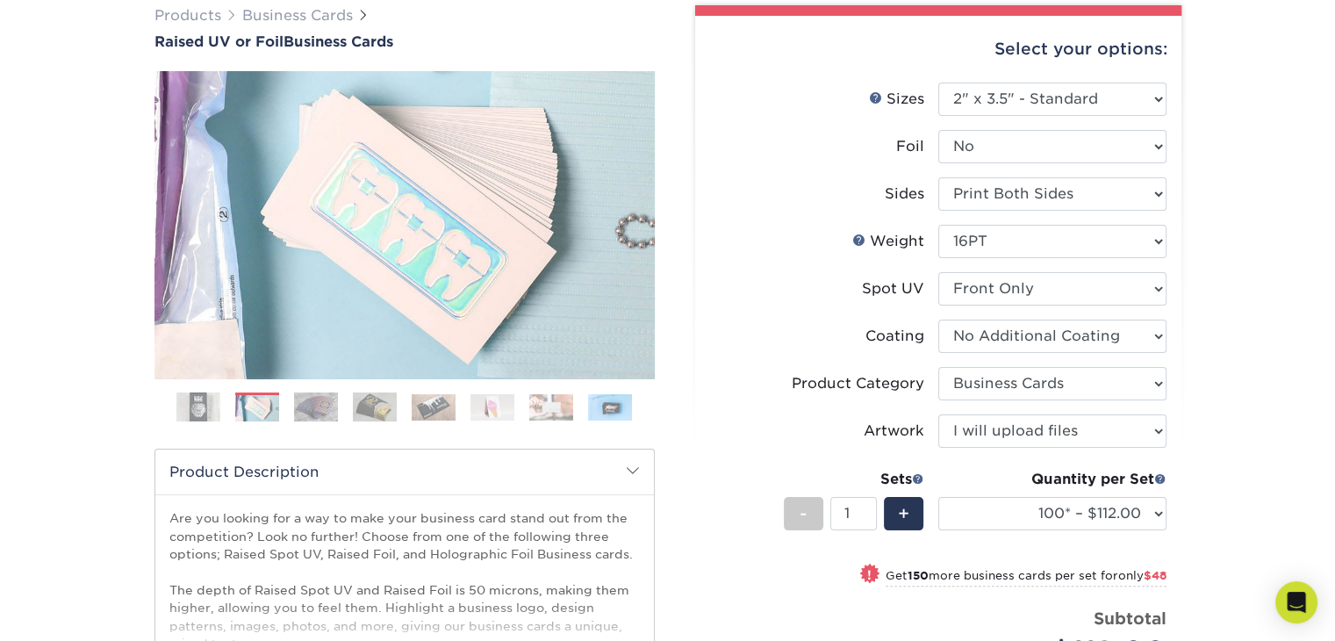
click at [325, 419] on img at bounding box center [316, 407] width 44 height 30
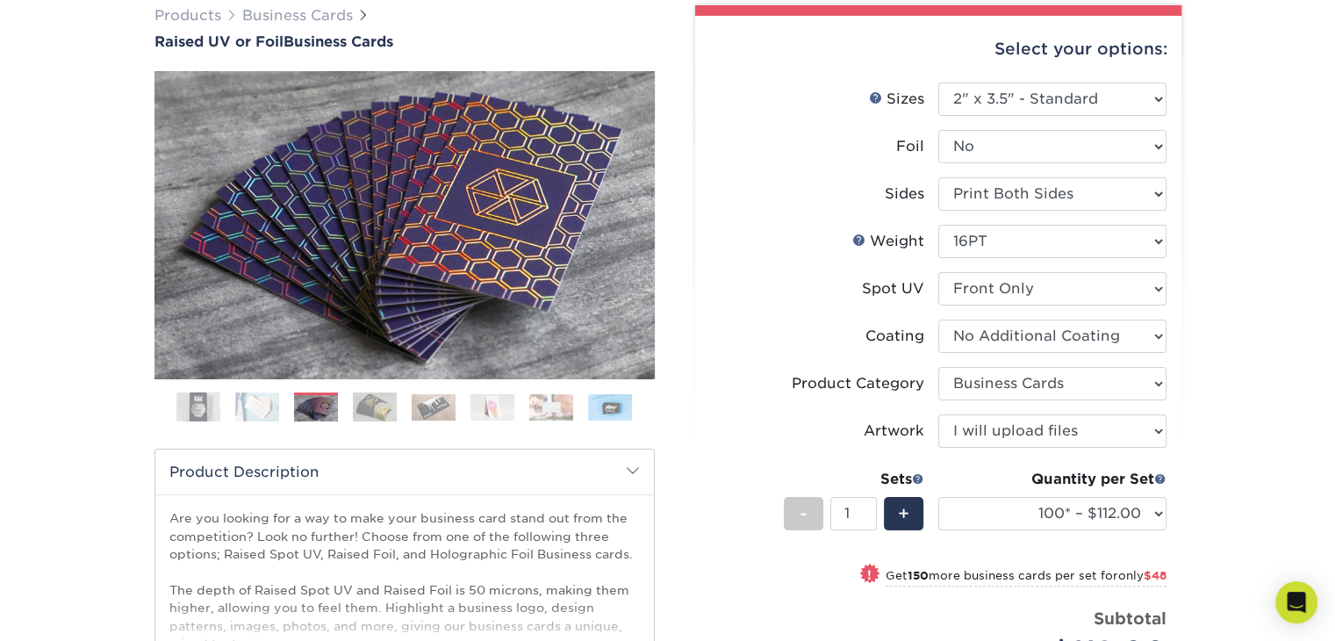
click at [376, 422] on ol at bounding box center [404, 413] width 500 height 42
click at [379, 416] on img at bounding box center [375, 407] width 44 height 30
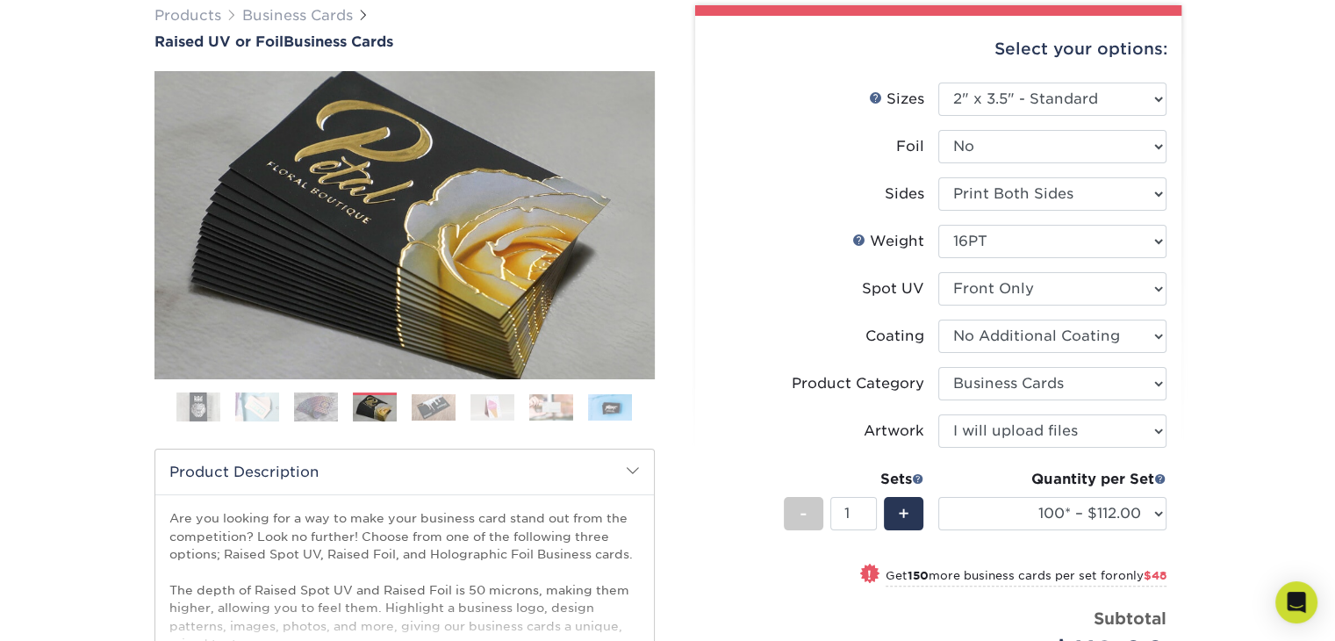
click at [428, 410] on img at bounding box center [434, 407] width 44 height 26
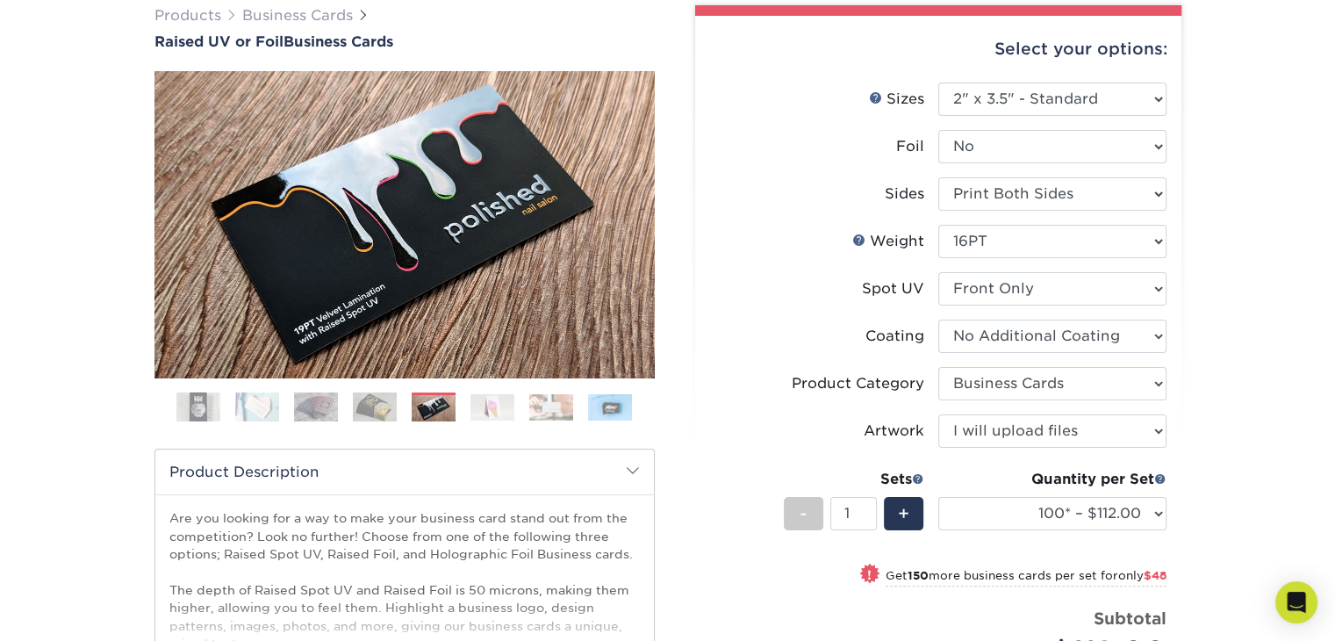
click at [487, 412] on img at bounding box center [492, 407] width 44 height 26
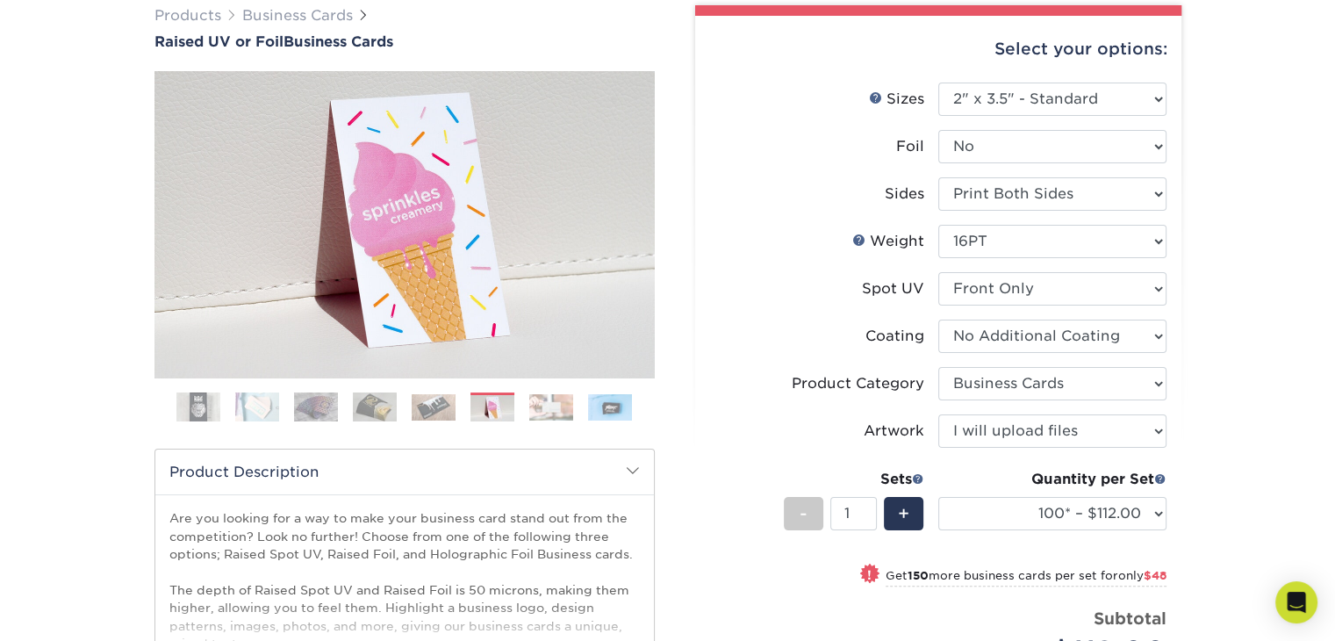
click at [537, 400] on img at bounding box center [551, 407] width 44 height 26
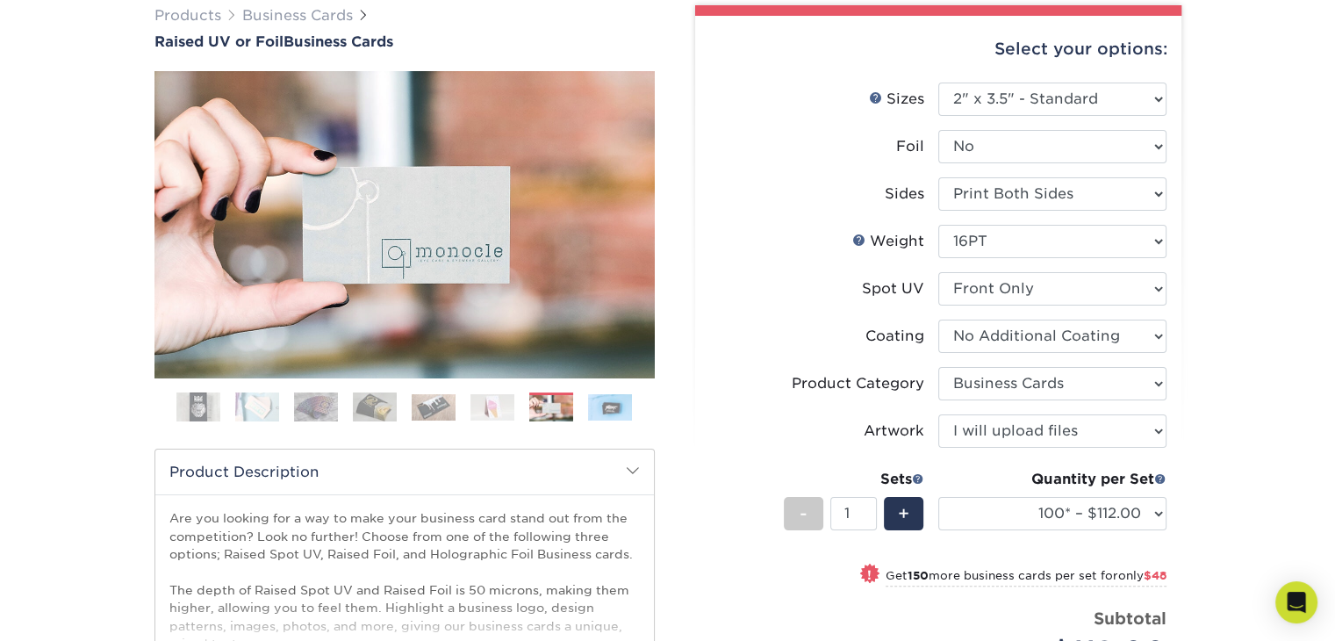
click at [596, 397] on img at bounding box center [610, 407] width 44 height 26
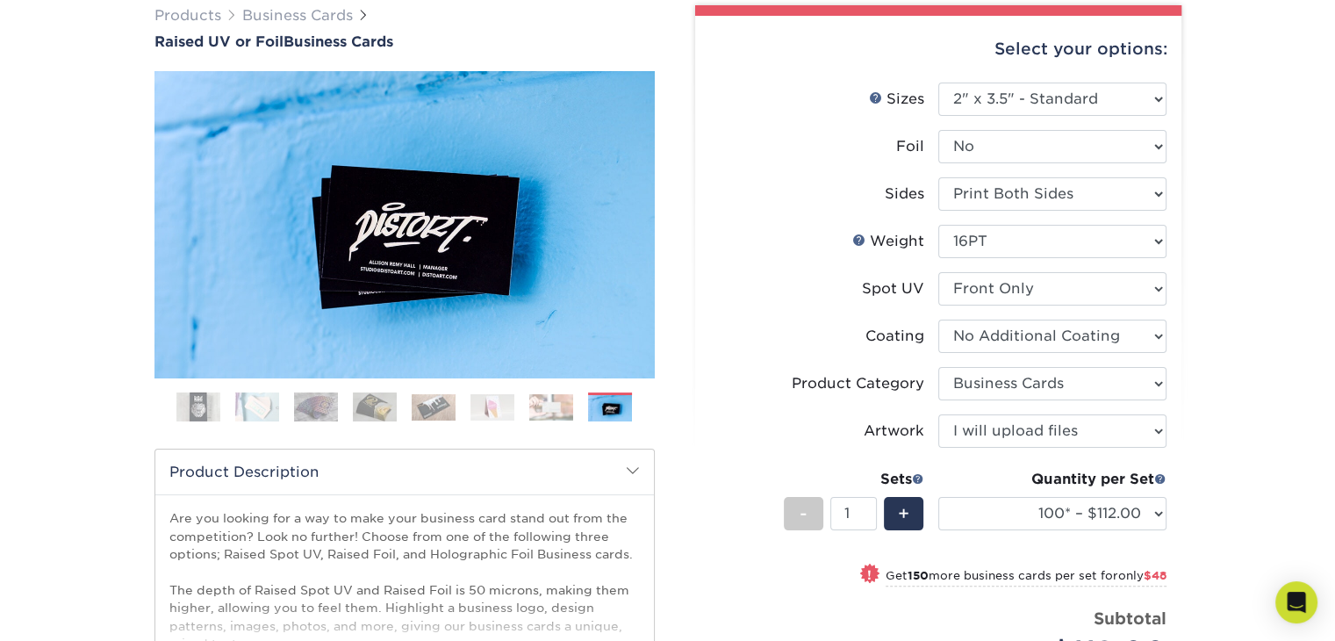
click at [555, 397] on img at bounding box center [551, 407] width 44 height 26
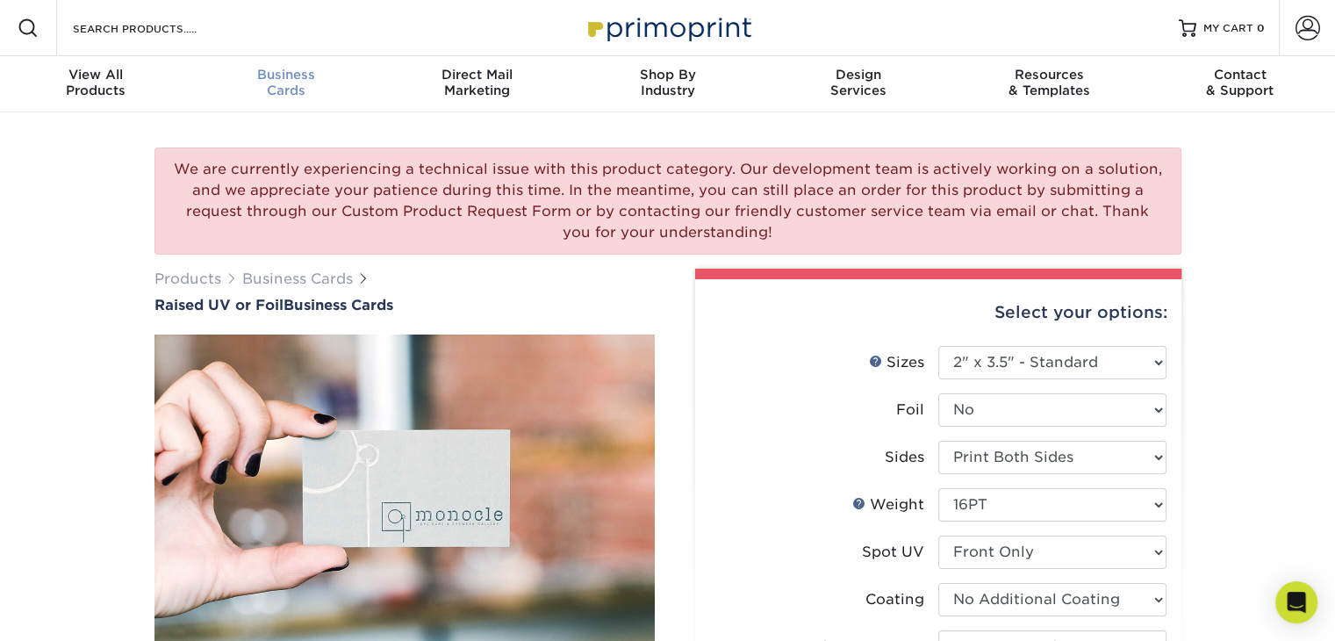
scroll to position [0, 0]
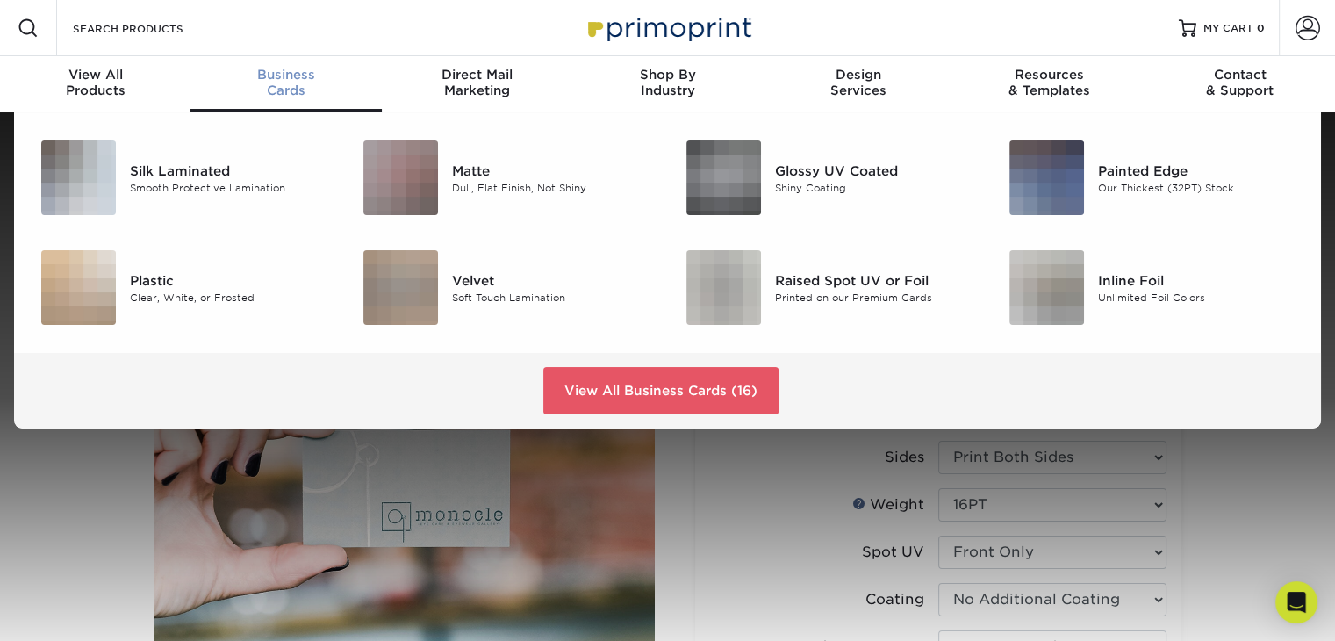
click at [304, 78] on span "Business" at bounding box center [285, 75] width 190 height 16
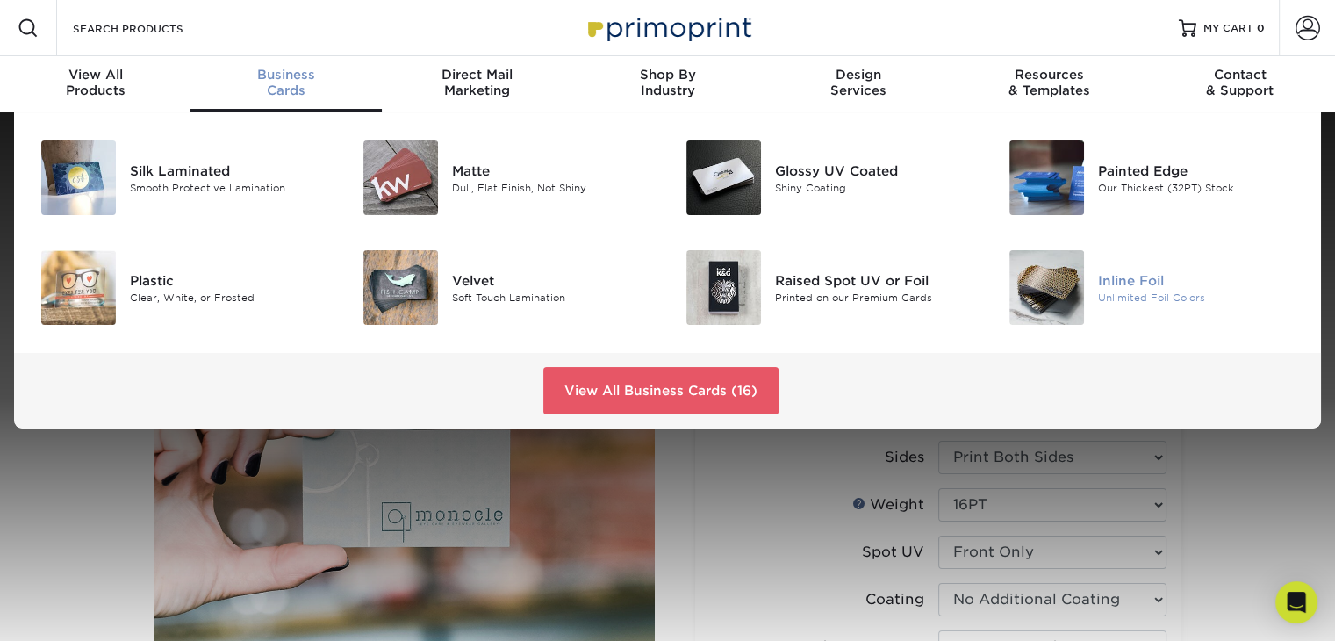
click at [1049, 289] on img at bounding box center [1046, 287] width 75 height 75
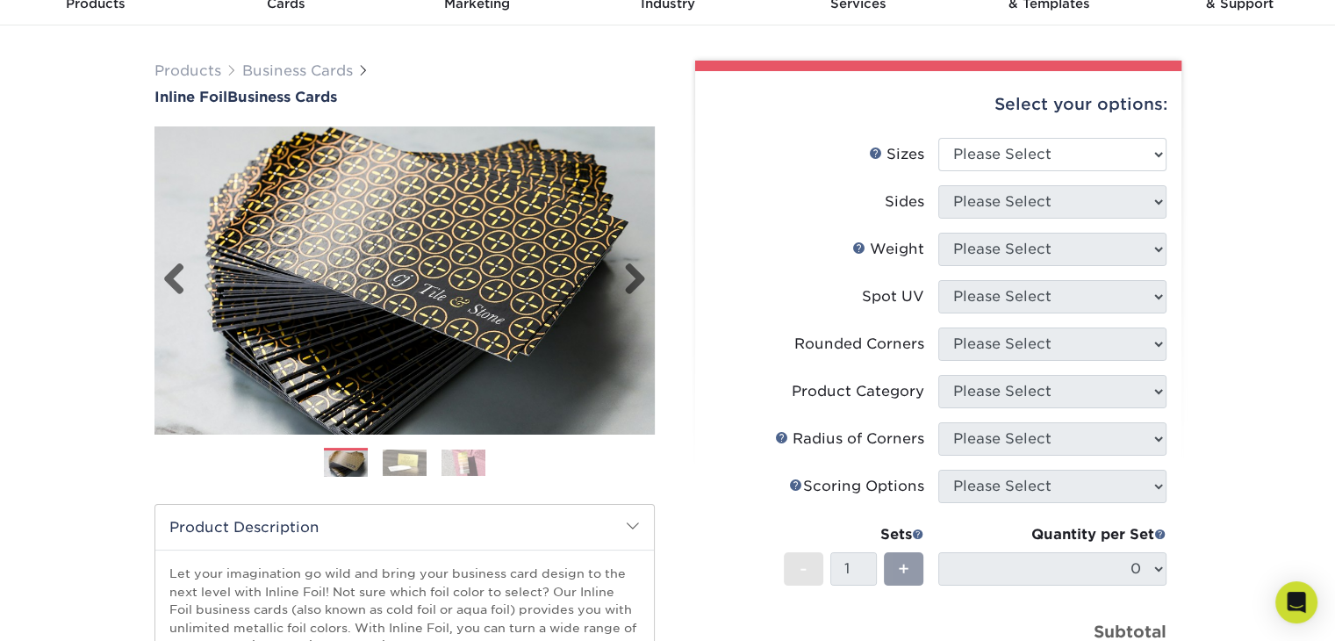
scroll to position [88, 0]
click at [413, 458] on img at bounding box center [405, 461] width 44 height 26
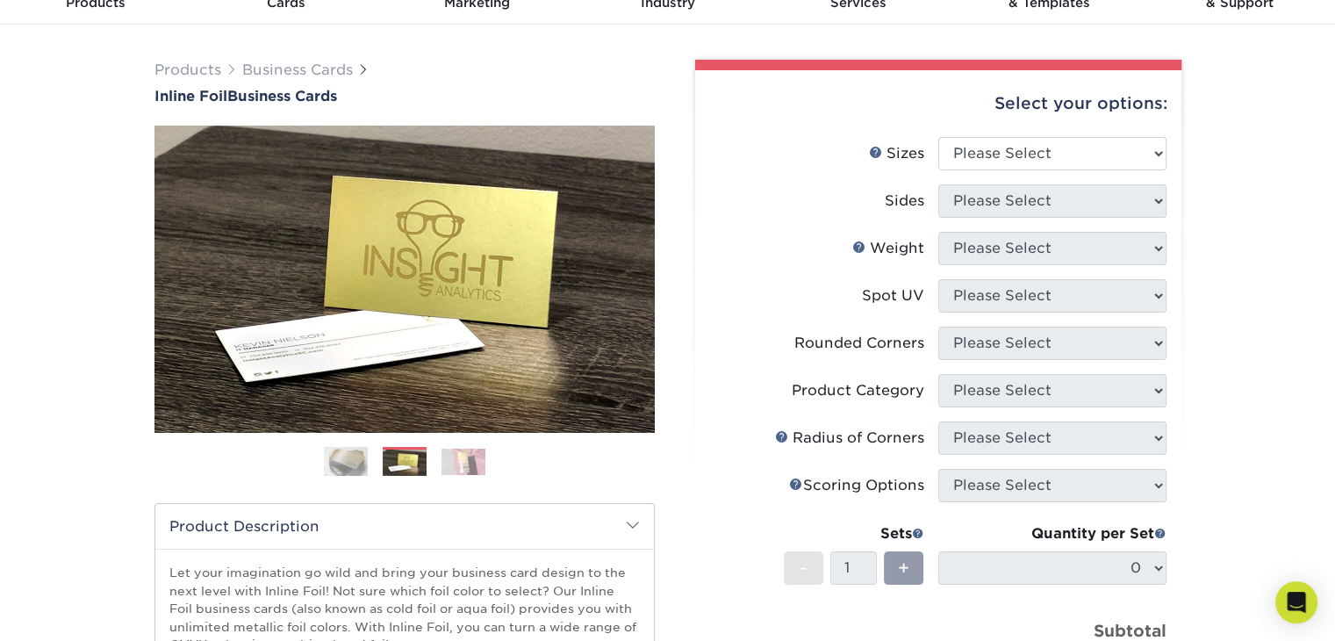
click at [467, 457] on img at bounding box center [463, 461] width 44 height 26
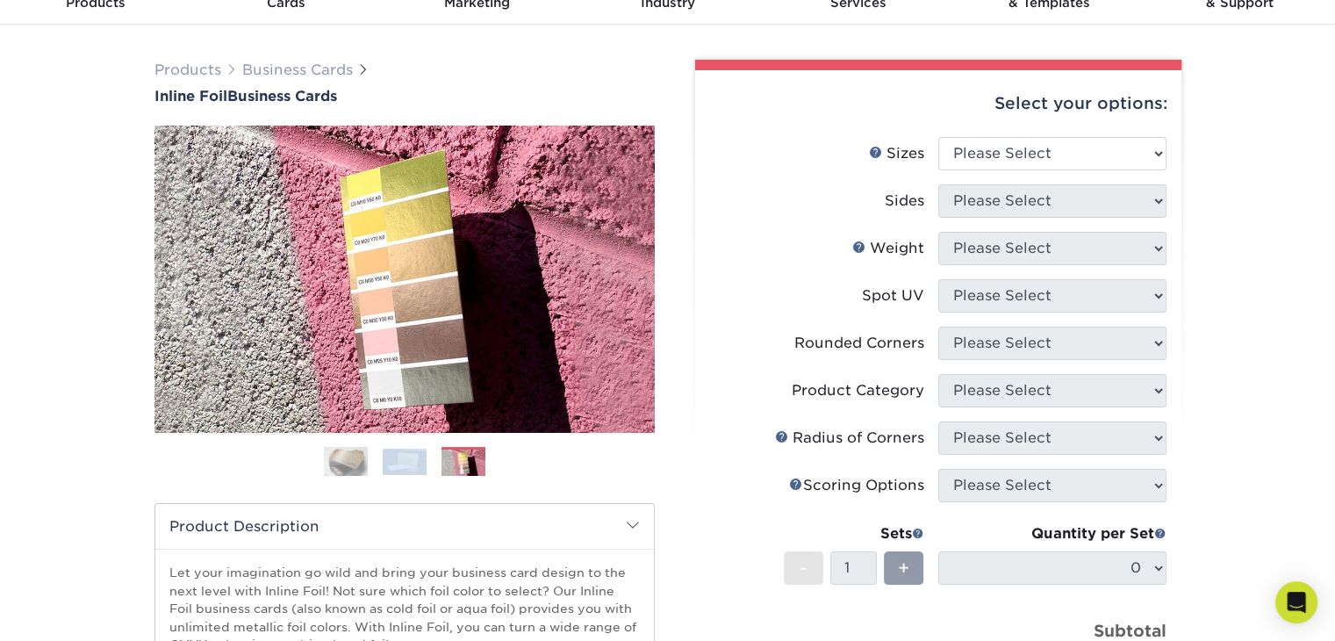
drag, startPoint x: 404, startPoint y: 451, endPoint x: 412, endPoint y: 456, distance: 9.5
click at [407, 455] on li at bounding box center [405, 461] width 44 height 29
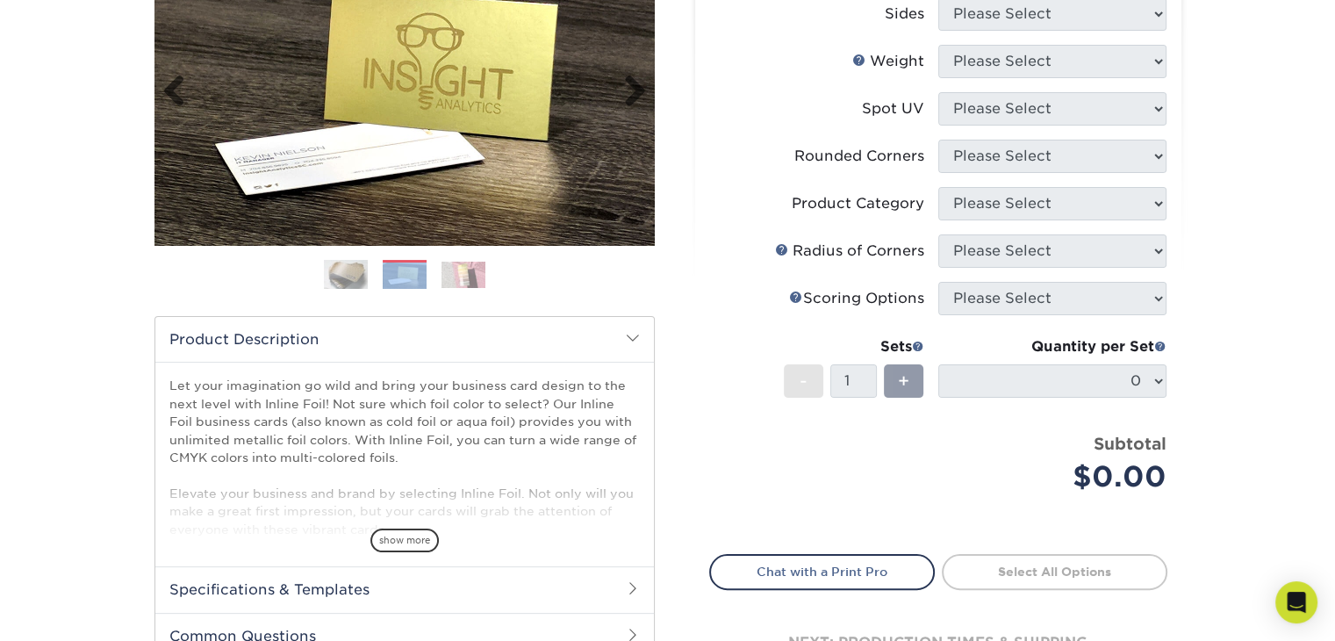
scroll to position [0, 0]
